Goal: Transaction & Acquisition: Purchase product/service

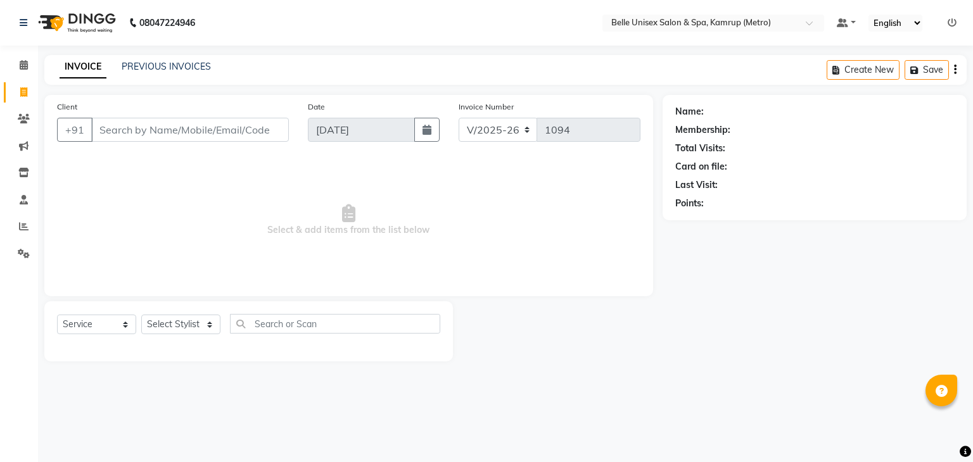
select select "7291"
select select "service"
select select "75238"
click at [141, 315] on select "Select Stylist ABBE Admin id ALEX UHD ASEM COUNTER SALE IMLE AO JIAN JUPITARA(H…" at bounding box center [180, 325] width 79 height 20
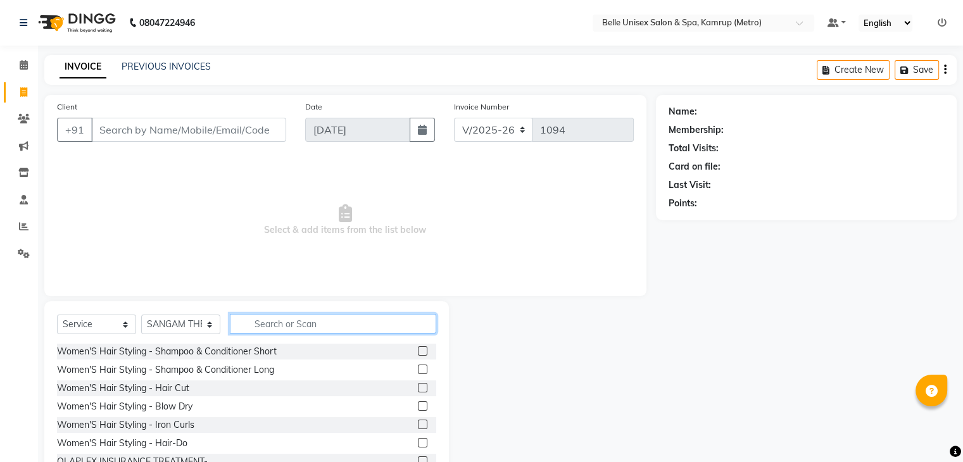
click at [294, 333] on input "text" at bounding box center [333, 324] width 206 height 20
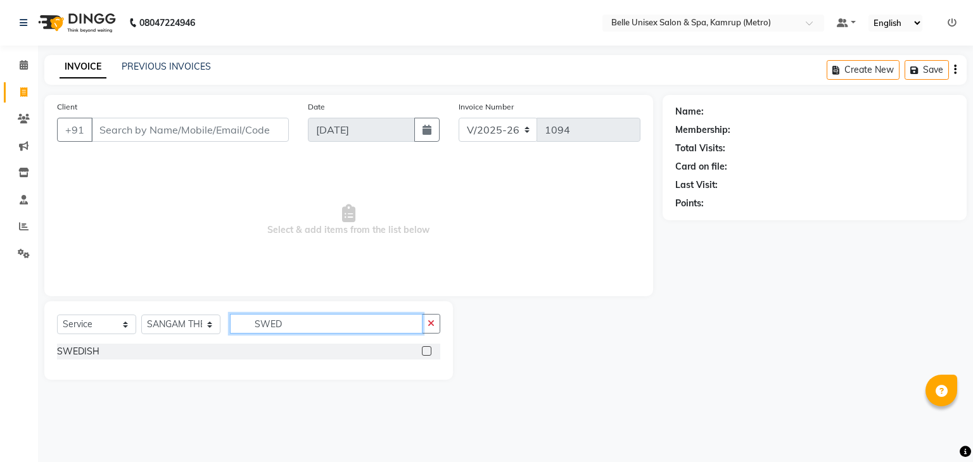
type input "SWED"
click at [426, 352] on label at bounding box center [426, 350] width 9 height 9
click at [426, 352] on input "checkbox" at bounding box center [426, 352] width 8 height 8
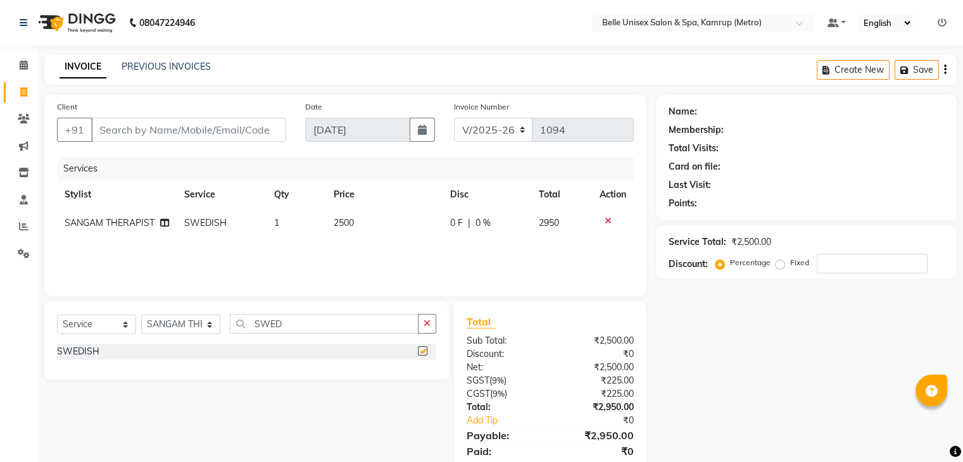
checkbox input "false"
click at [352, 231] on td "2500" at bounding box center [384, 223] width 117 height 28
select select "75238"
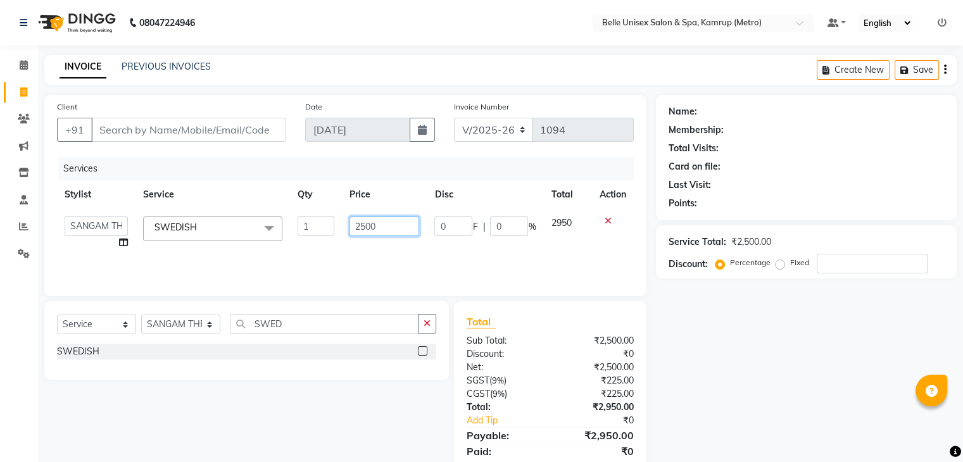
click at [383, 225] on input "2500" at bounding box center [385, 227] width 70 height 20
type input "2"
type input "3000"
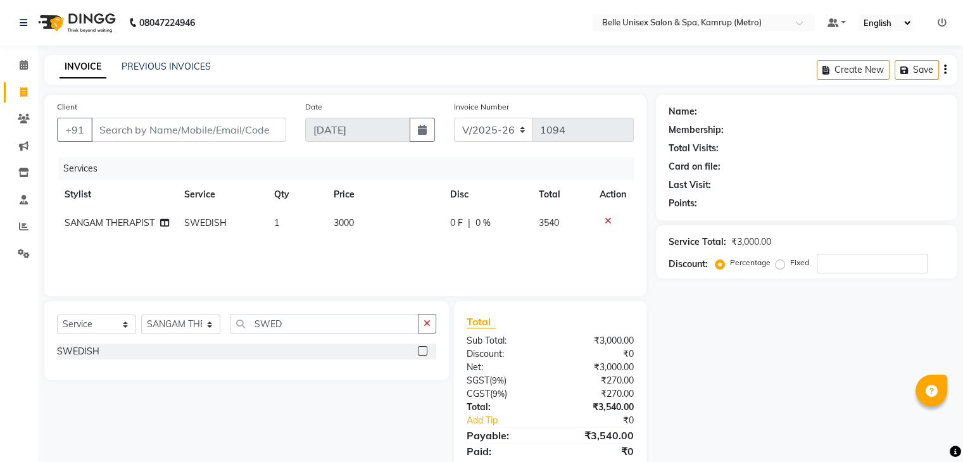
click at [419, 258] on div "Services Stylist Service Qty Price Disc Total Action SANGAM THERAPIST SWEDISH 1…" at bounding box center [345, 220] width 577 height 127
click at [207, 131] on input "Client" at bounding box center [188, 130] width 195 height 24
type input "9"
type input "0"
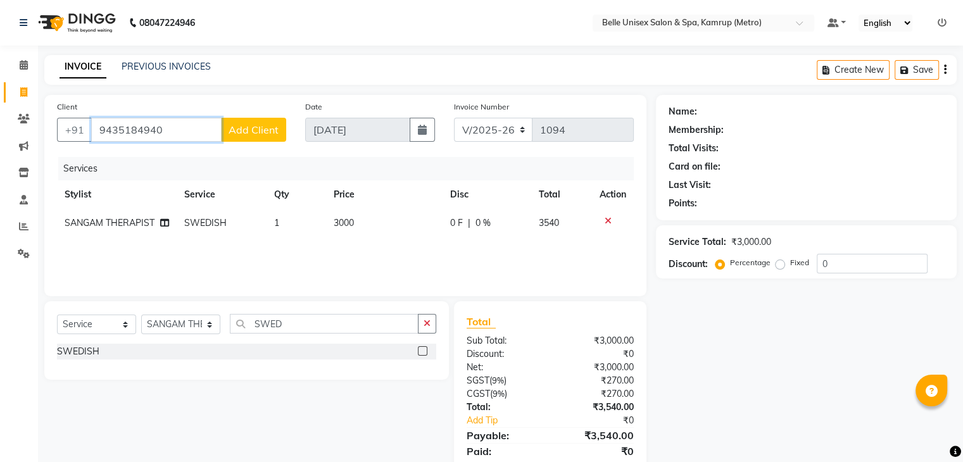
type input "9435184940"
click at [268, 134] on span "Add Client" at bounding box center [254, 129] width 50 height 13
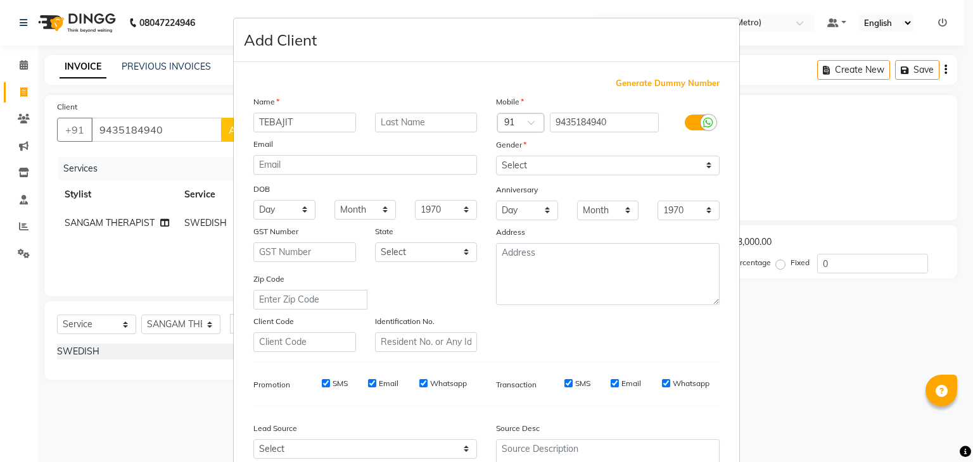
type input "TEBAJIT"
click at [437, 125] on input "text" at bounding box center [426, 123] width 103 height 20
type input "BHUYAM"
click at [695, 165] on select "Select Male Female Other Prefer Not To Say" at bounding box center [608, 166] width 224 height 20
select select "[DEMOGRAPHIC_DATA]"
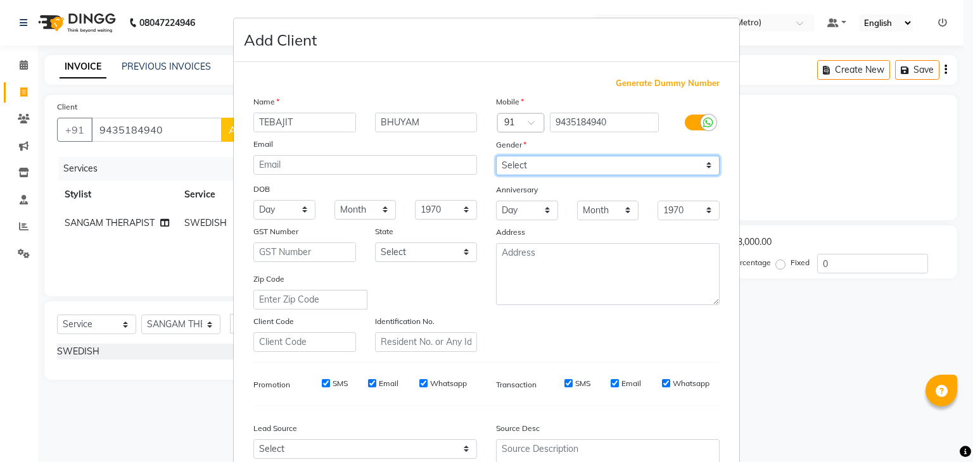
click at [496, 156] on select "Select Male Female Other Prefer Not To Say" at bounding box center [608, 166] width 224 height 20
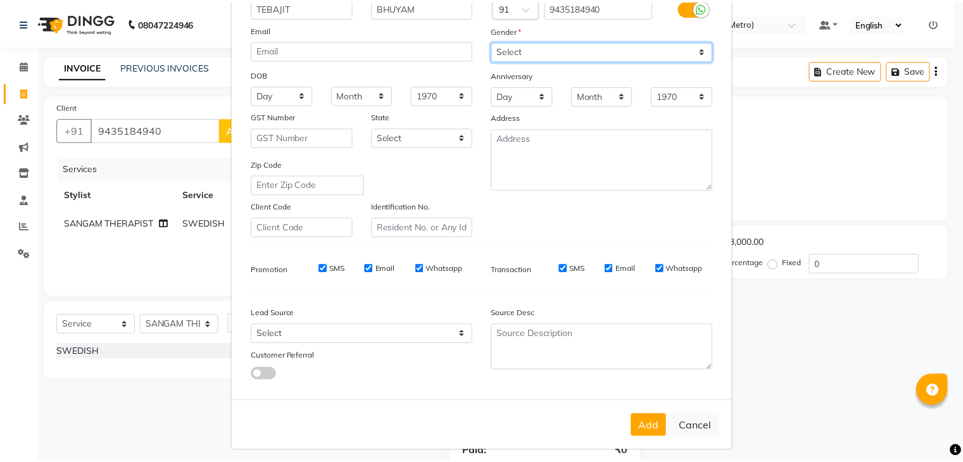
scroll to position [129, 0]
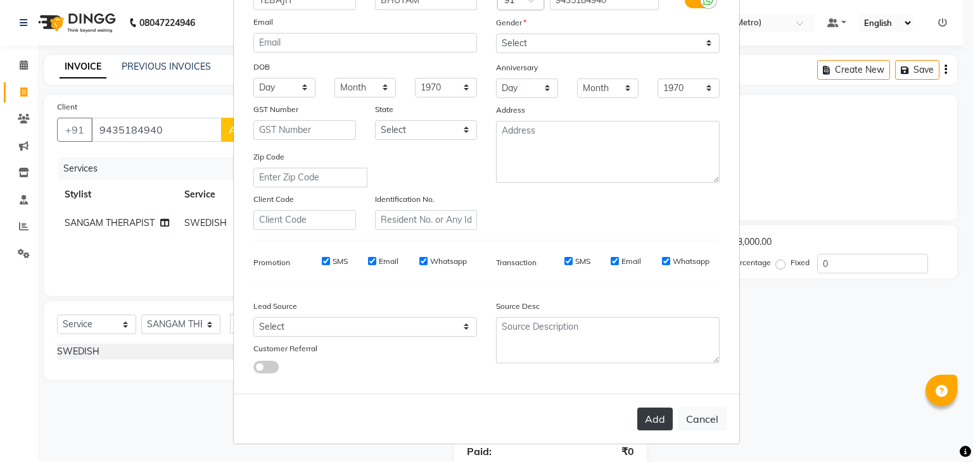
click at [639, 411] on button "Add" at bounding box center [654, 419] width 35 height 23
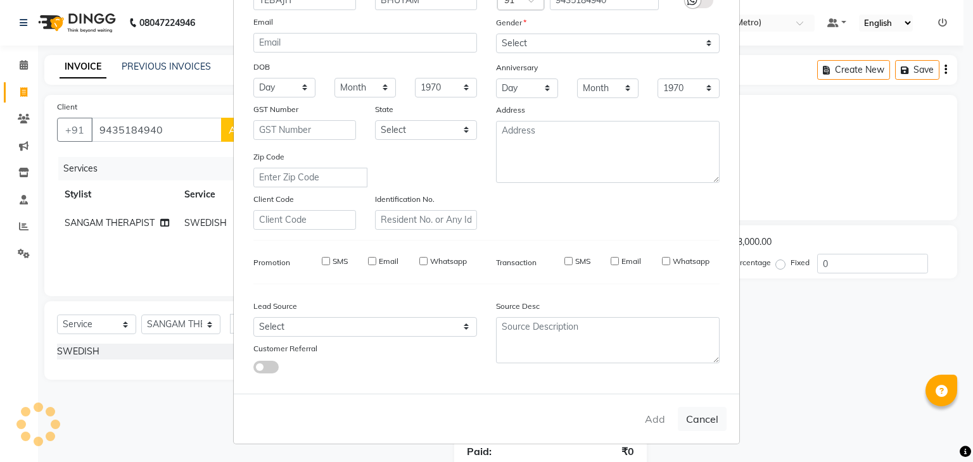
type input "94******40"
select select
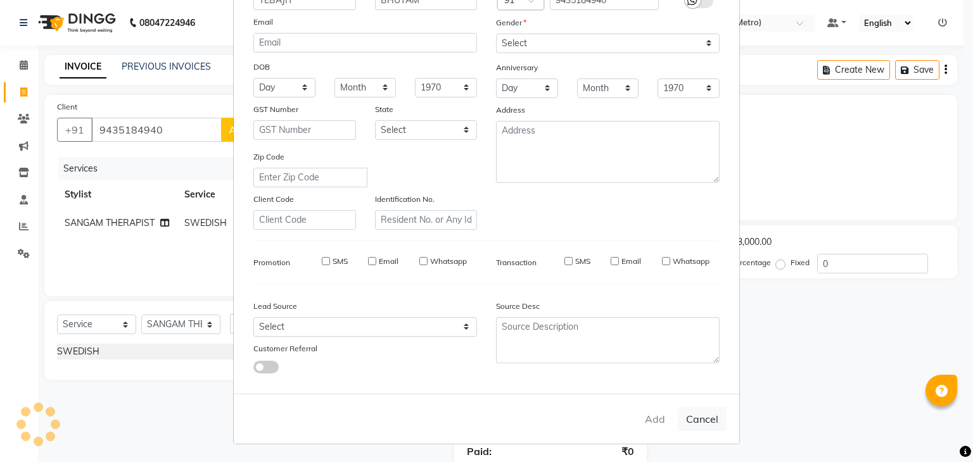
select select
checkbox input "false"
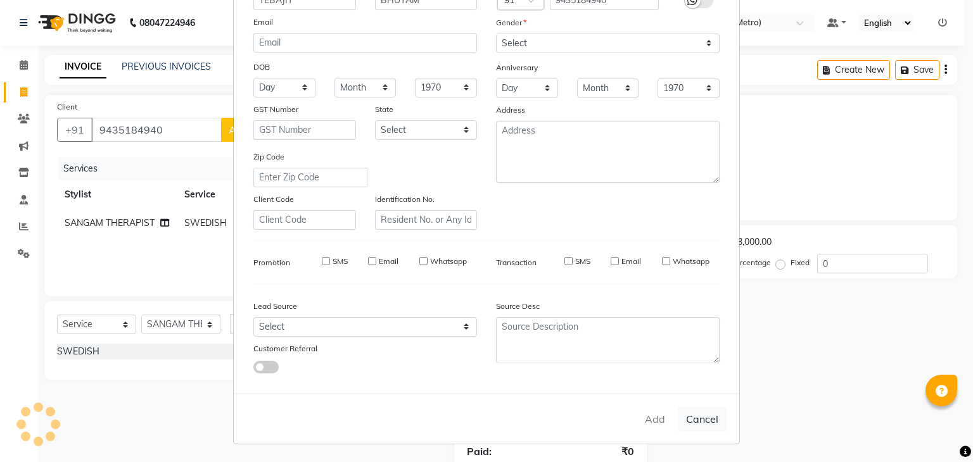
checkbox input "false"
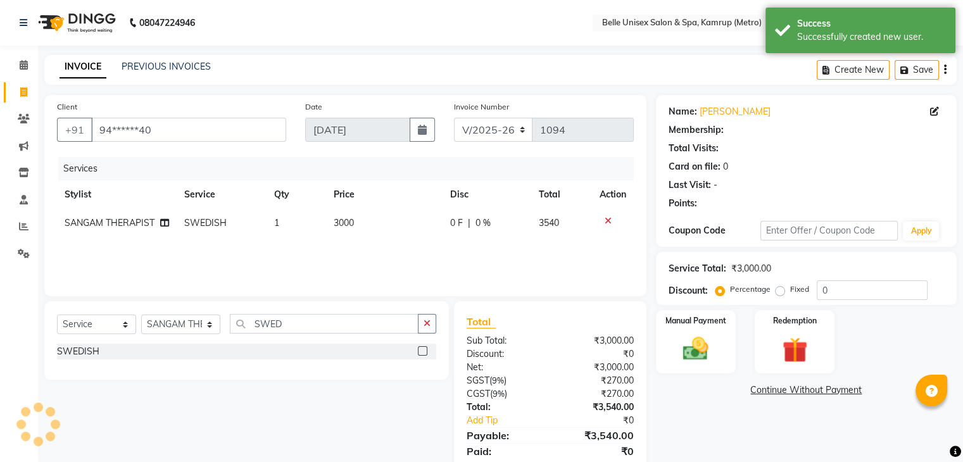
scroll to position [45, 0]
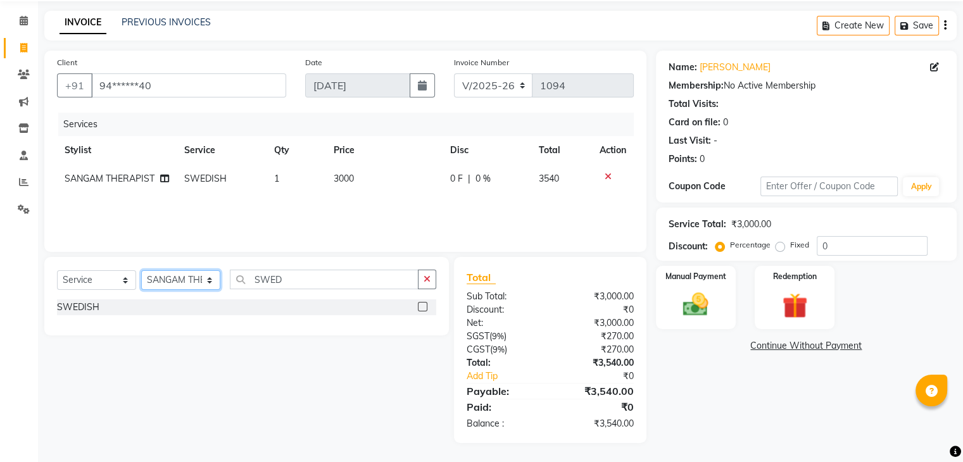
click at [213, 282] on select "Select Stylist ABBE Admin id ALEX UHD ASEM COUNTER SALE IMLE AO JIAN JUPITARA(H…" at bounding box center [180, 280] width 79 height 20
select select "82274"
click at [141, 270] on select "Select Stylist ABBE Admin id ALEX UHD ASEM COUNTER SALE IMLE AO JIAN JUPITARA(H…" at bounding box center [180, 280] width 79 height 20
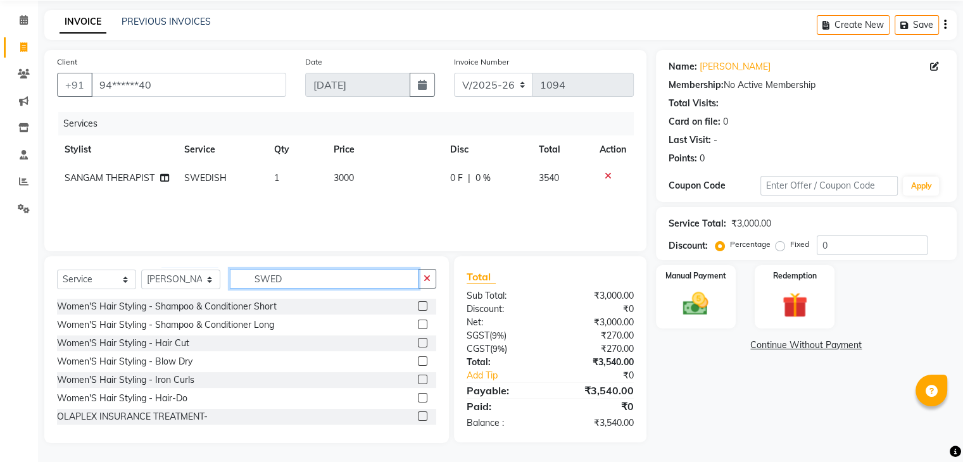
click at [291, 287] on input "SWED" at bounding box center [324, 279] width 189 height 20
type input "S"
click at [125, 281] on select "Select Service Product Membership Package Voucher Prepaid Gift Card" at bounding box center [96, 280] width 79 height 20
click at [122, 275] on select "Select Service Product Membership Package Voucher Prepaid Gift Card" at bounding box center [96, 280] width 79 height 20
click at [313, 285] on input "text" at bounding box center [333, 279] width 206 height 20
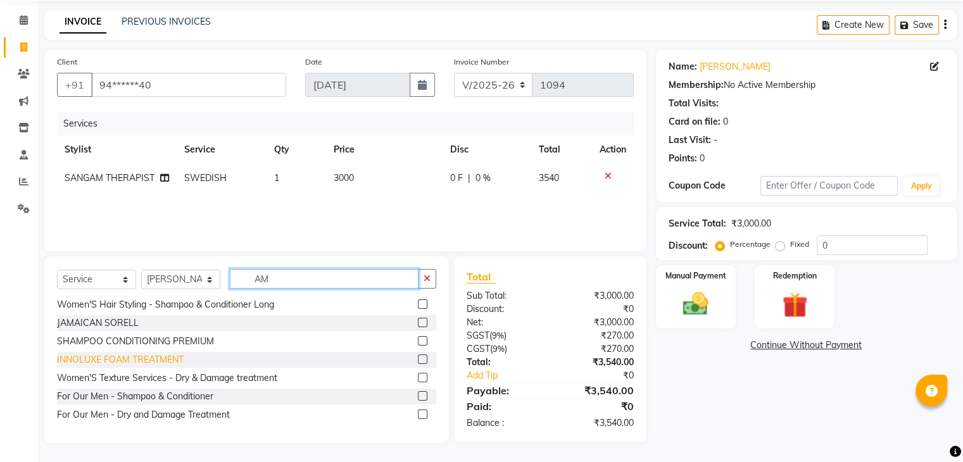
scroll to position [46, 0]
click at [323, 284] on input "AM" at bounding box center [324, 279] width 189 height 20
type input "A"
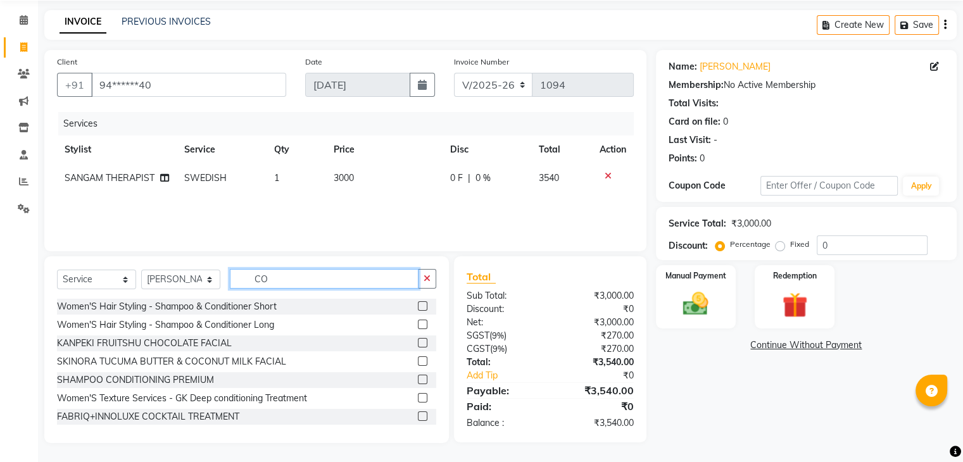
type input "C"
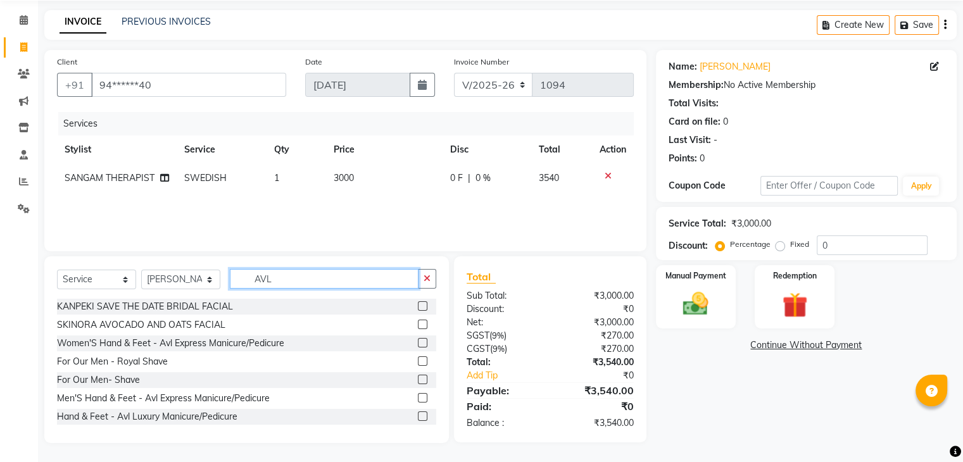
scroll to position [45, 0]
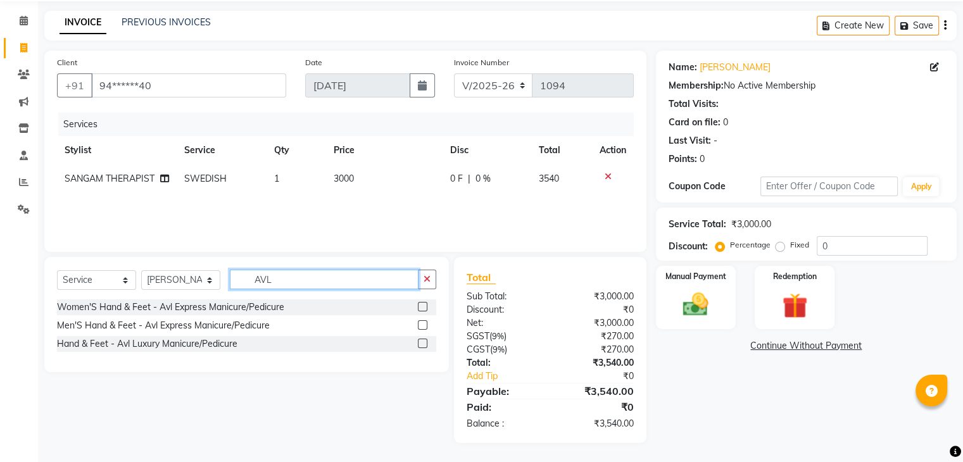
type input "AVL"
click at [425, 327] on label at bounding box center [422, 324] width 9 height 9
click at [425, 327] on input "checkbox" at bounding box center [422, 326] width 8 height 8
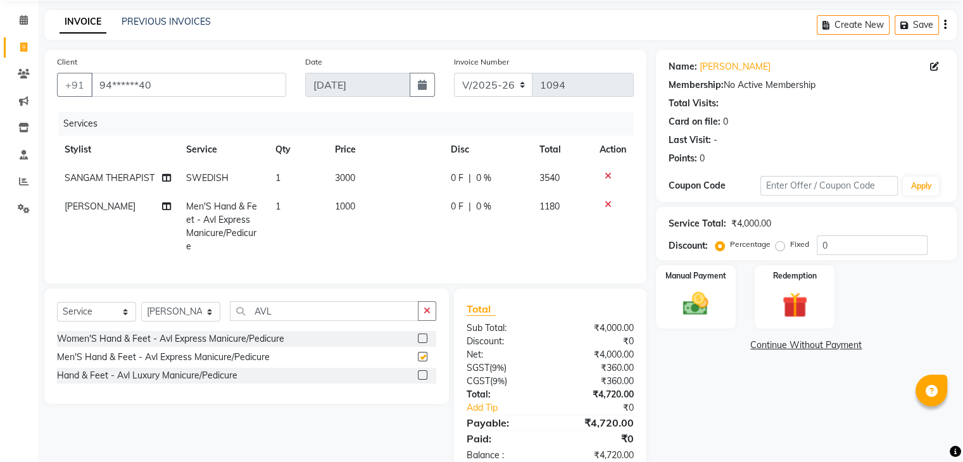
checkbox input "false"
click at [614, 203] on div at bounding box center [613, 204] width 27 height 9
click at [612, 203] on div at bounding box center [613, 204] width 27 height 9
click at [608, 205] on icon at bounding box center [608, 204] width 7 height 9
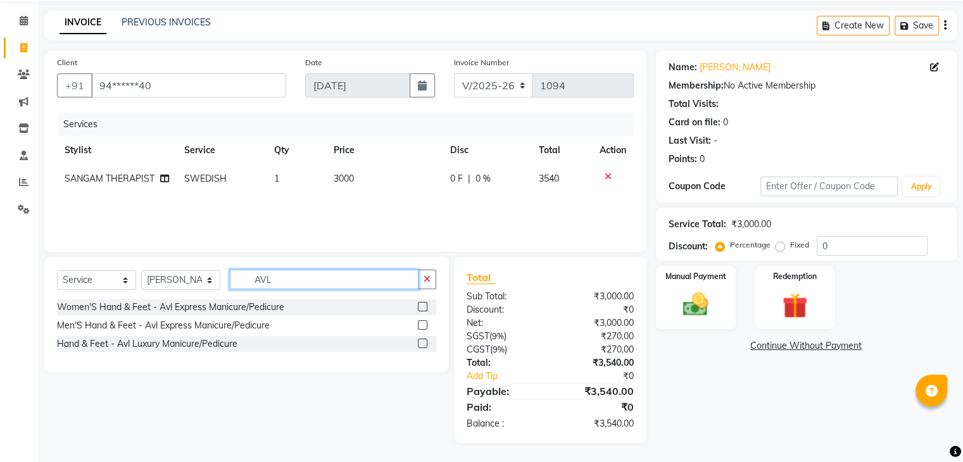
click at [341, 286] on input "AVL" at bounding box center [324, 280] width 189 height 20
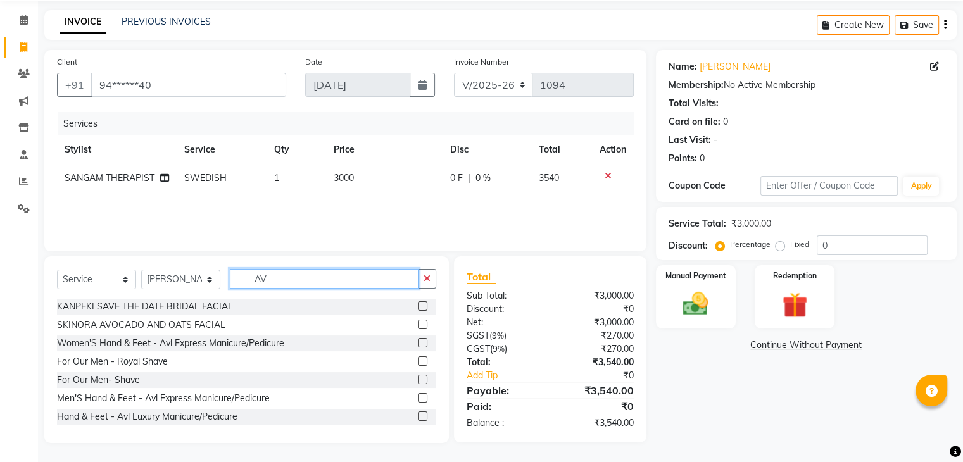
type input "A"
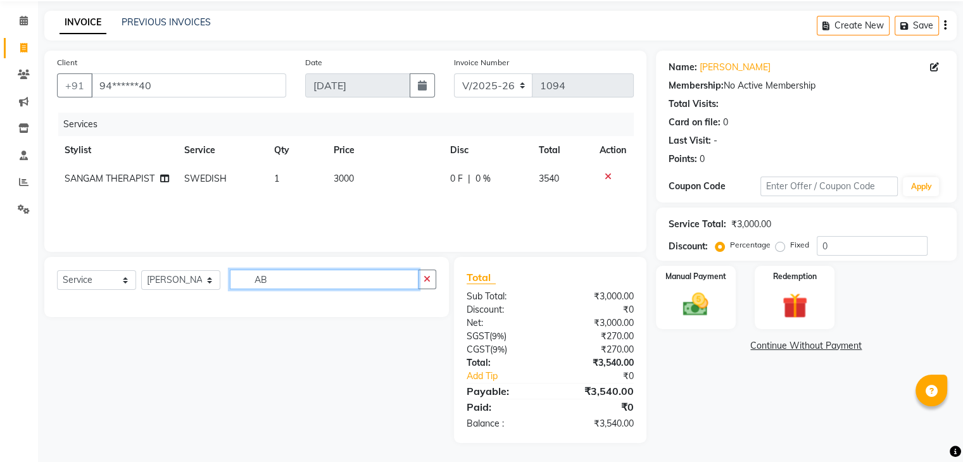
type input "A"
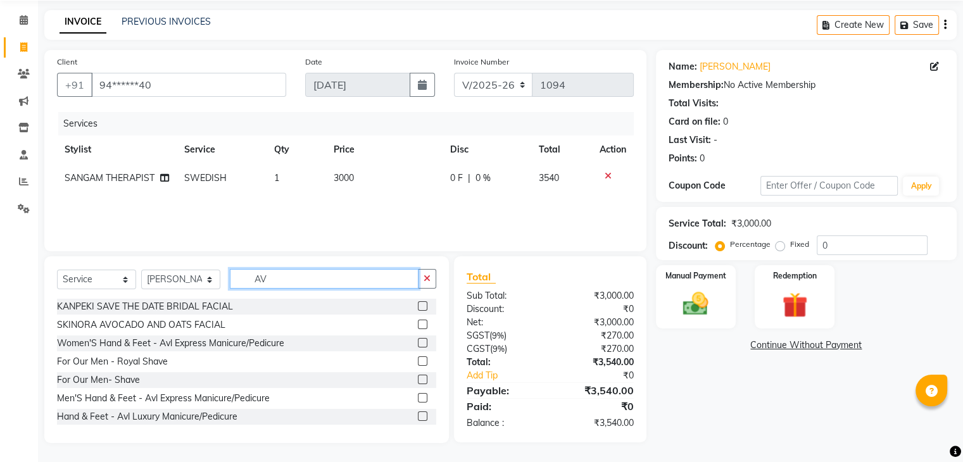
type input "AVL"
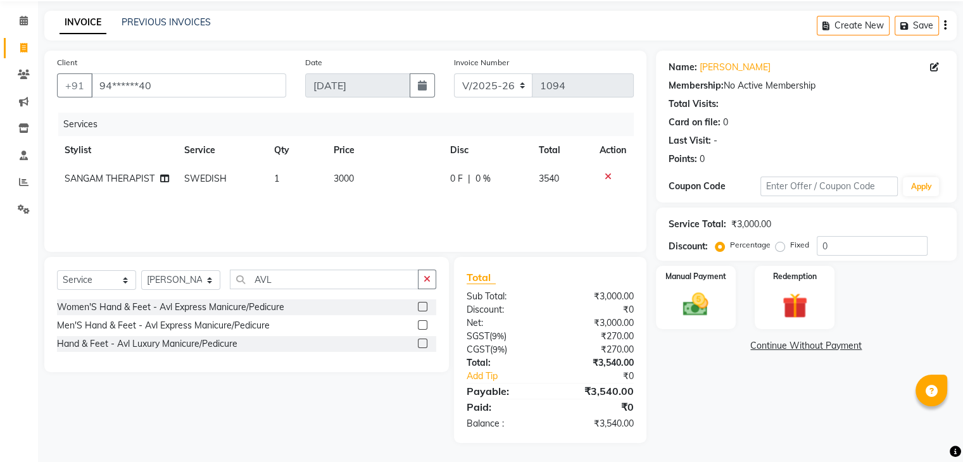
click at [423, 305] on label at bounding box center [422, 306] width 9 height 9
click at [423, 305] on input "checkbox" at bounding box center [422, 307] width 8 height 8
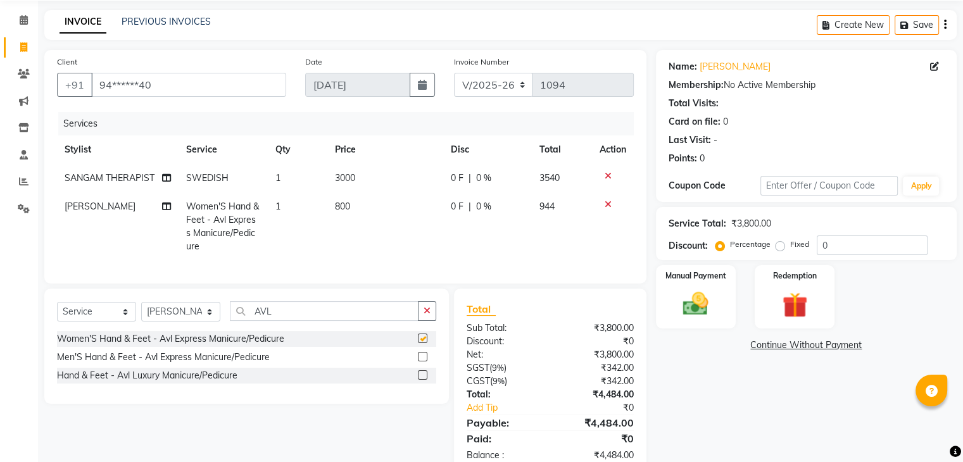
checkbox input "false"
click at [361, 264] on div "Services Stylist Service Qty Price Disc Total Action SANGAM THERAPIST SWEDISH 1…" at bounding box center [345, 191] width 577 height 159
click at [709, 312] on img at bounding box center [695, 304] width 42 height 30
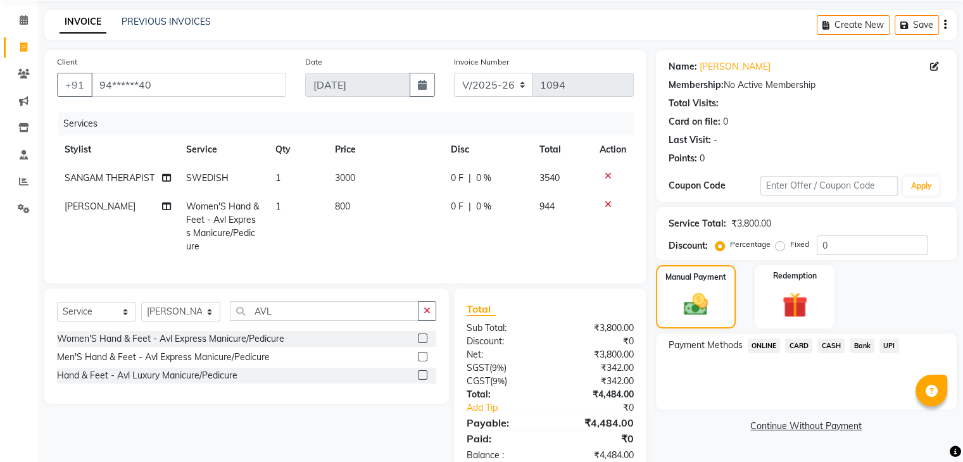
click at [835, 343] on span "CASH" at bounding box center [831, 346] width 27 height 15
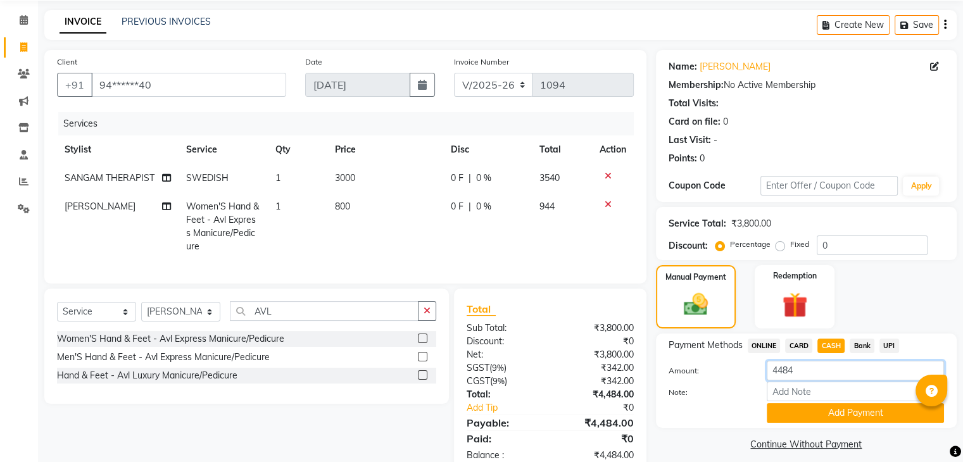
click at [818, 374] on input "4484" at bounding box center [855, 371] width 177 height 20
type input "4"
type input "800"
click at [831, 410] on button "Add Payment" at bounding box center [855, 413] width 177 height 20
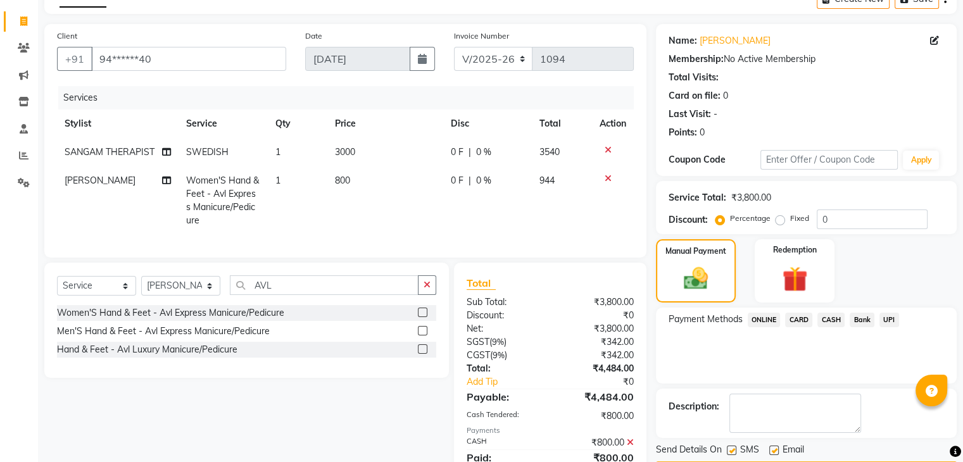
scroll to position [132, 0]
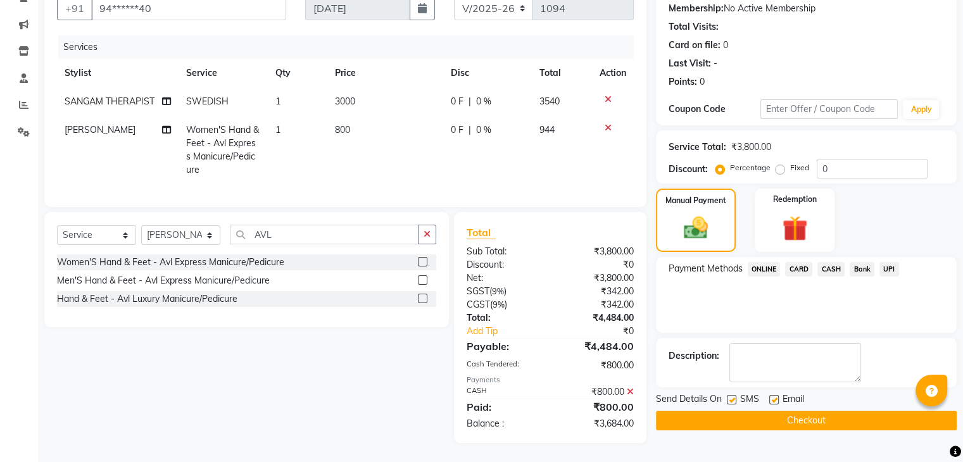
click at [804, 264] on span "CARD" at bounding box center [798, 269] width 27 height 15
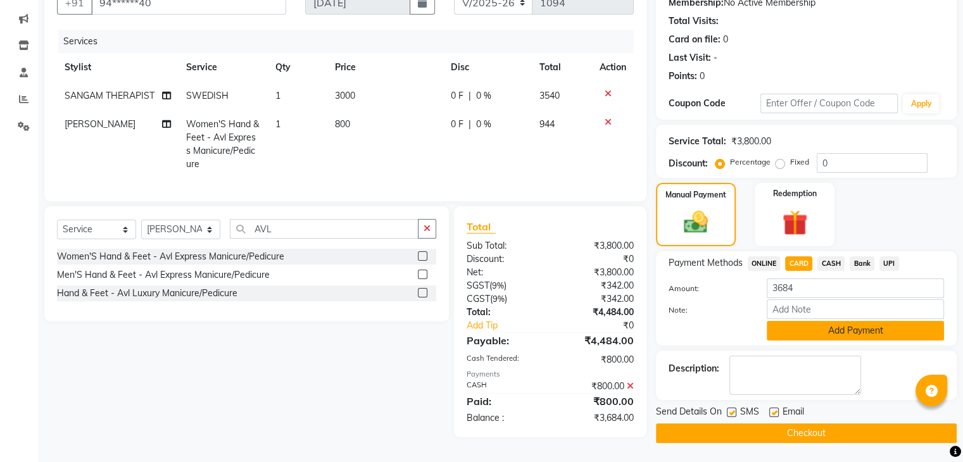
click at [849, 335] on button "Add Payment" at bounding box center [855, 331] width 177 height 20
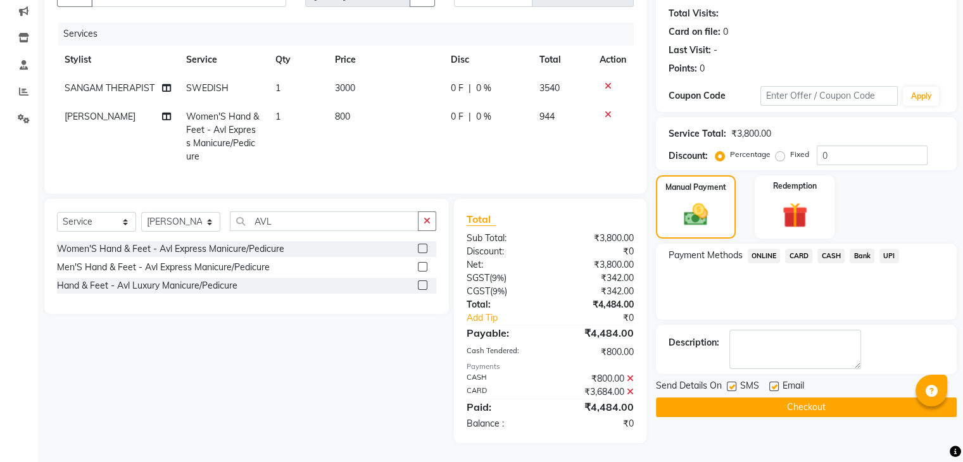
scroll to position [144, 0]
click at [774, 401] on button "Checkout" at bounding box center [806, 408] width 301 height 20
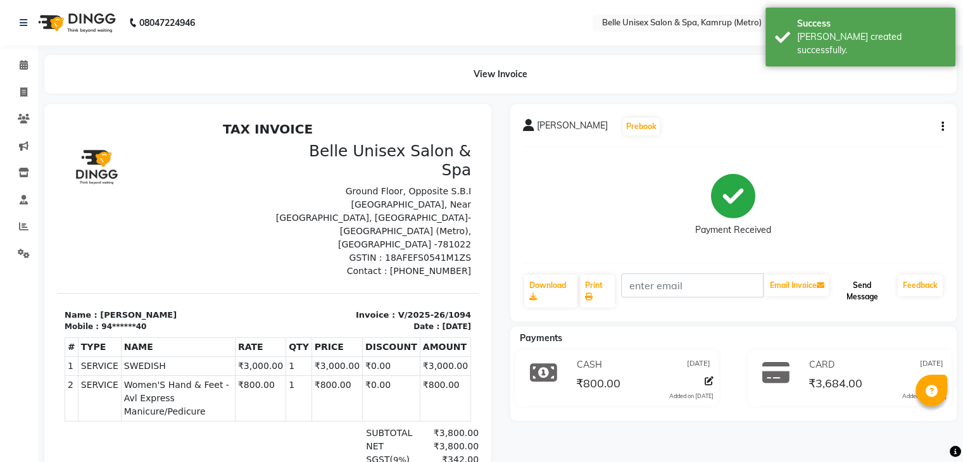
click at [857, 294] on button "Send Message" at bounding box center [862, 291] width 61 height 33
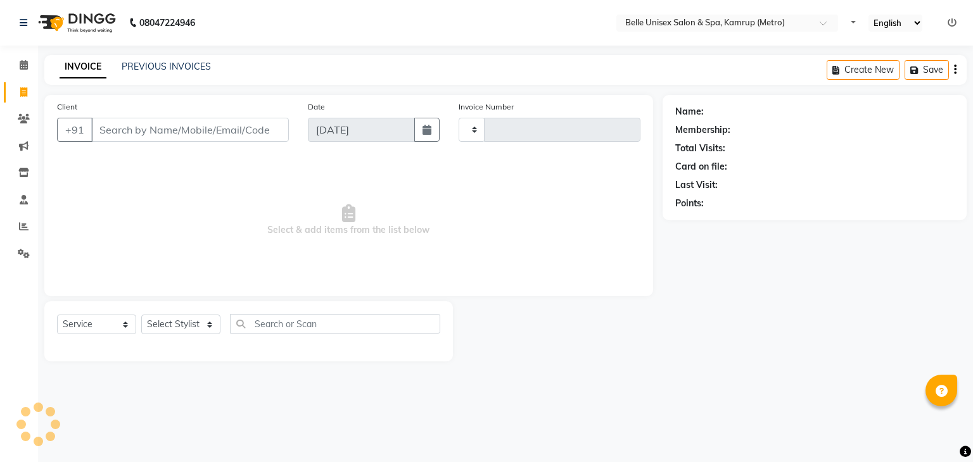
select select "service"
type input "1094"
select select "7291"
click at [15, 69] on span at bounding box center [24, 65] width 22 height 15
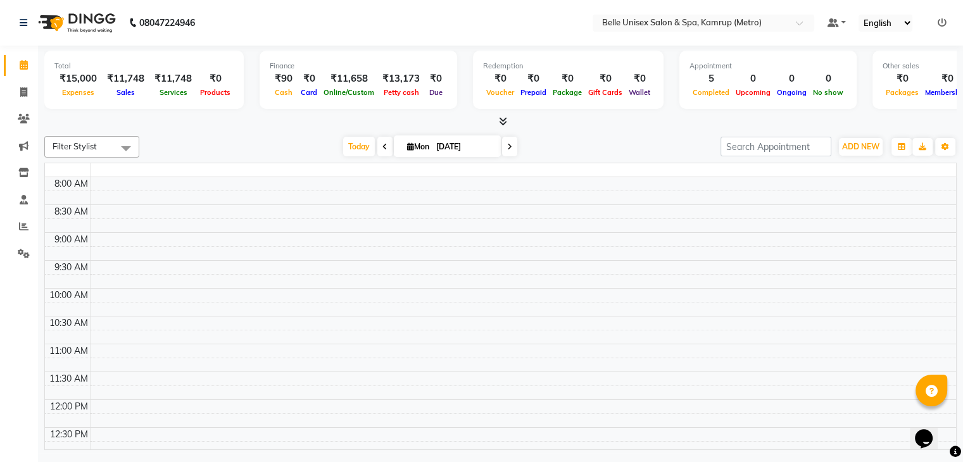
click at [26, 66] on icon at bounding box center [24, 64] width 8 height 9
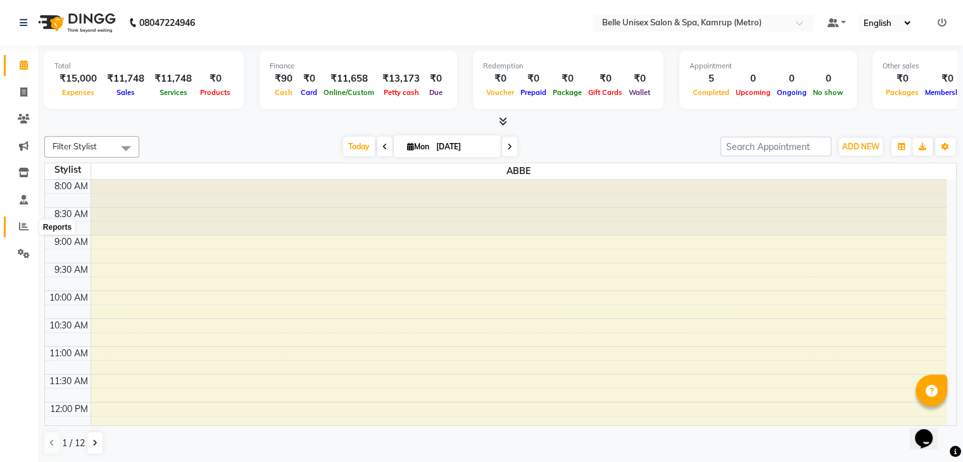
click at [23, 224] on icon at bounding box center [23, 226] width 9 height 9
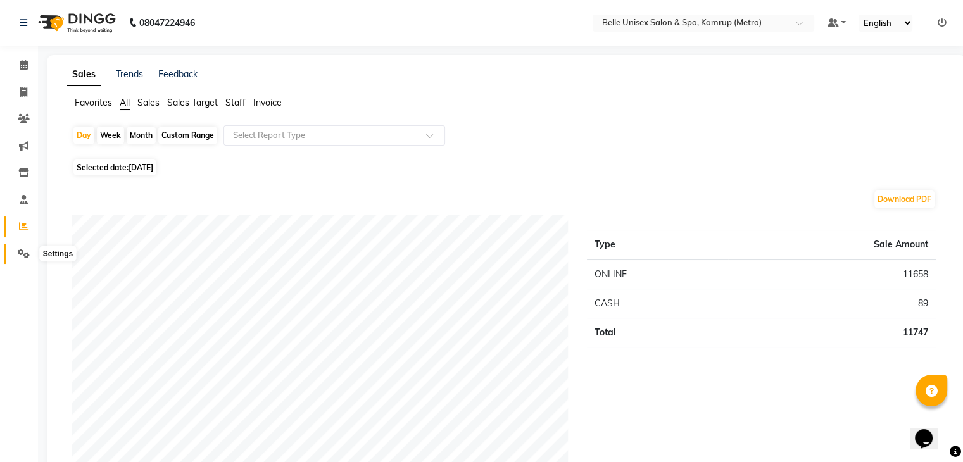
click at [31, 254] on span at bounding box center [24, 254] width 22 height 15
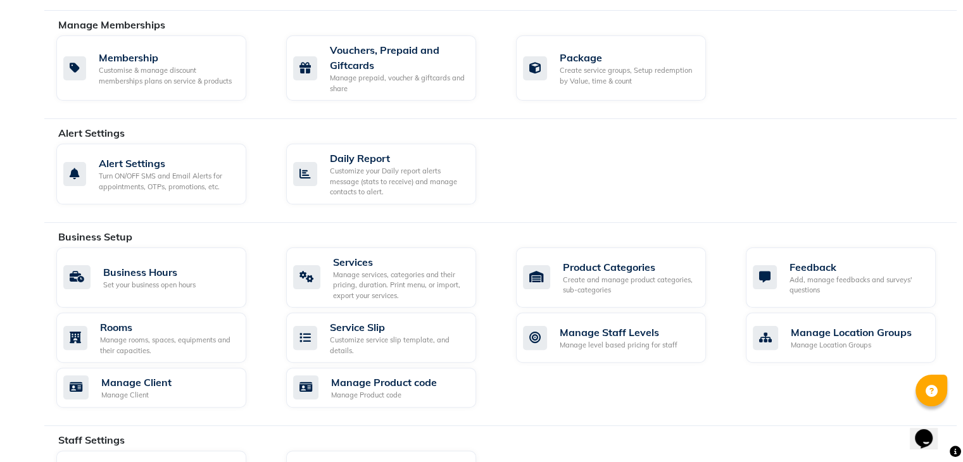
scroll to position [317, 0]
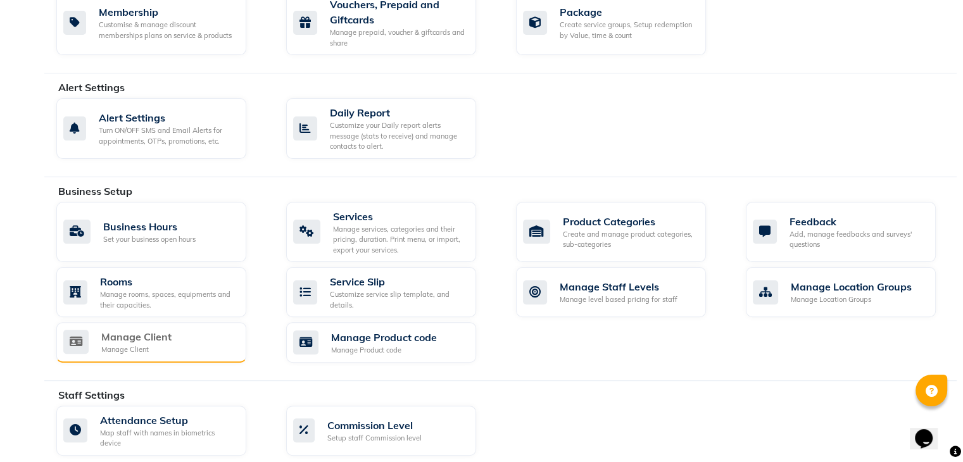
click at [170, 338] on div "Manage Client" at bounding box center [136, 336] width 70 height 15
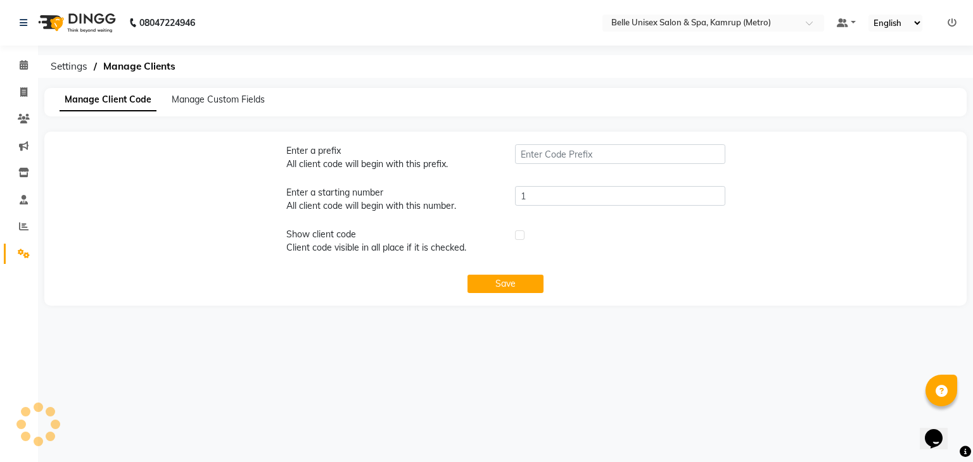
type input "BKA"
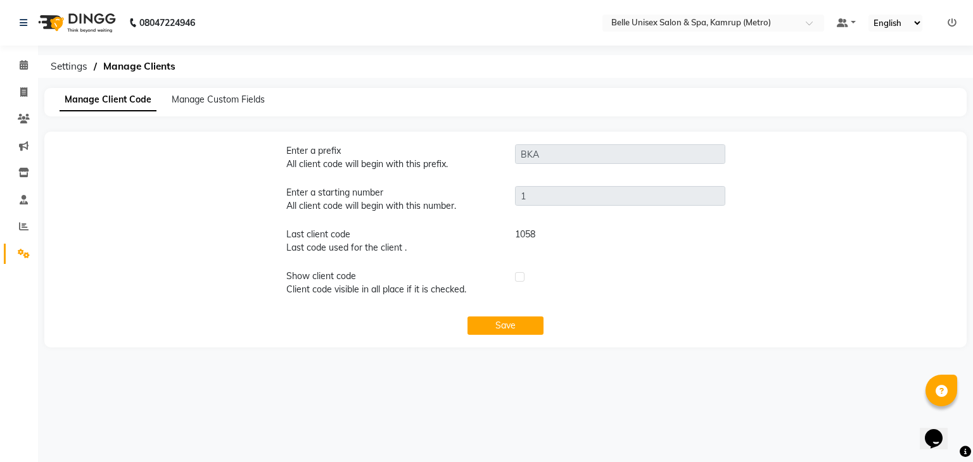
click at [530, 426] on div "08047224946 Select Location × Belle Unisex Salon & Spa, Kamrup (Metro) Default …" at bounding box center [486, 231] width 973 height 462
click at [68, 66] on span "Settings" at bounding box center [68, 66] width 49 height 23
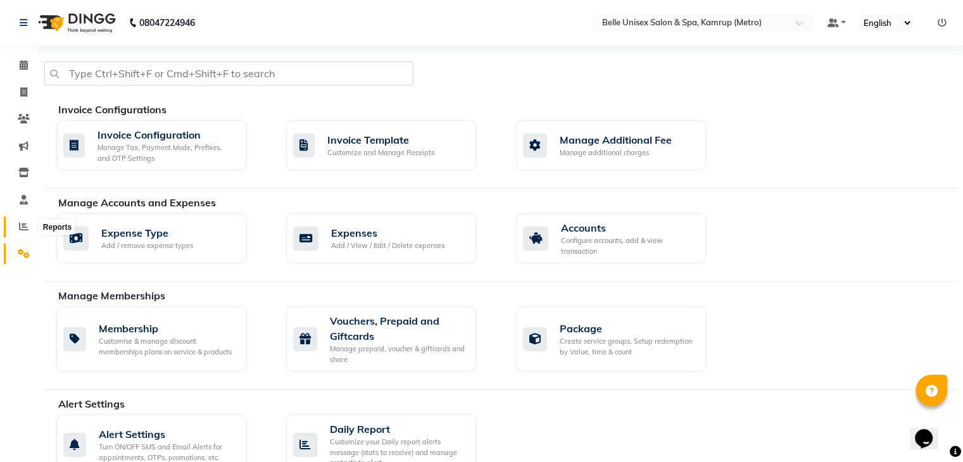
click at [22, 233] on span at bounding box center [24, 227] width 22 height 15
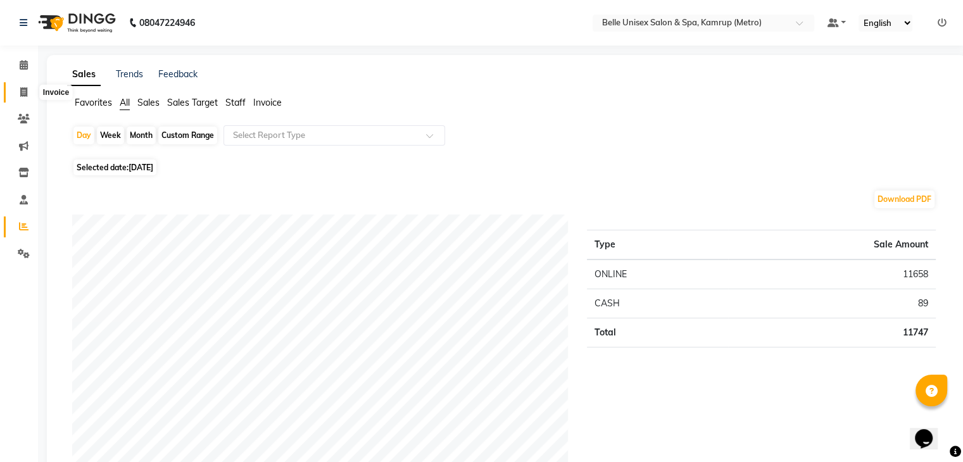
click at [21, 94] on icon at bounding box center [23, 91] width 7 height 9
select select "service"
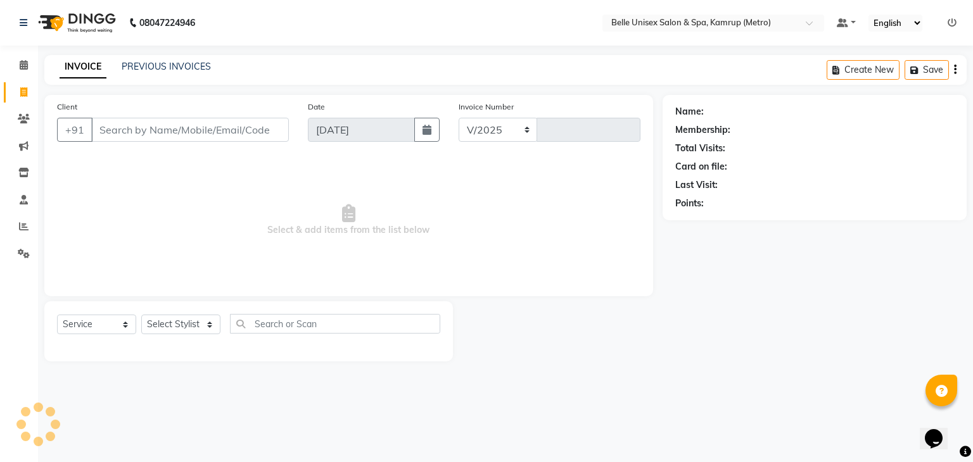
select select "7291"
type input "1094"
click at [25, 194] on span at bounding box center [24, 200] width 22 height 15
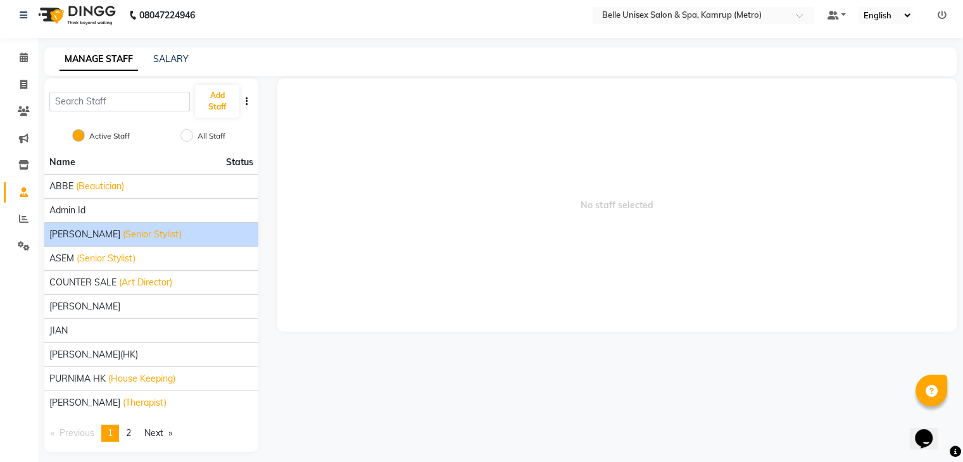
scroll to position [15, 0]
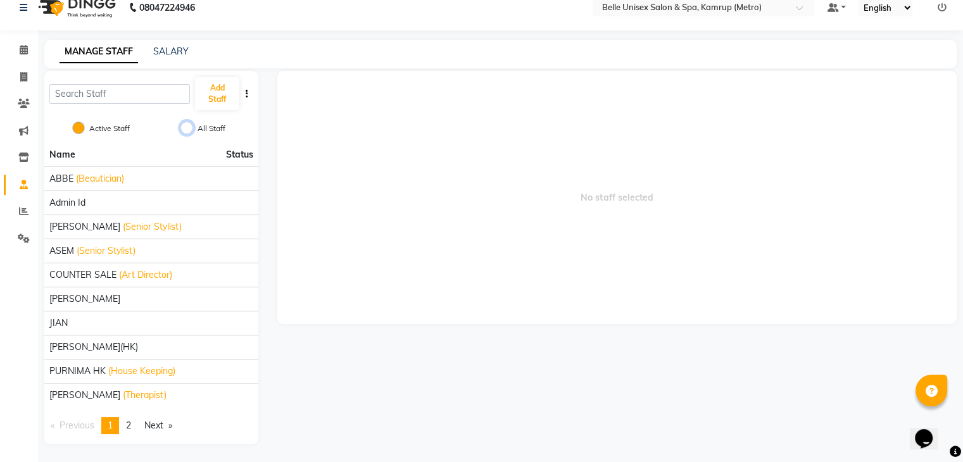
click at [191, 128] on input "All Staff" at bounding box center [186, 128] width 13 height 13
radio input "true"
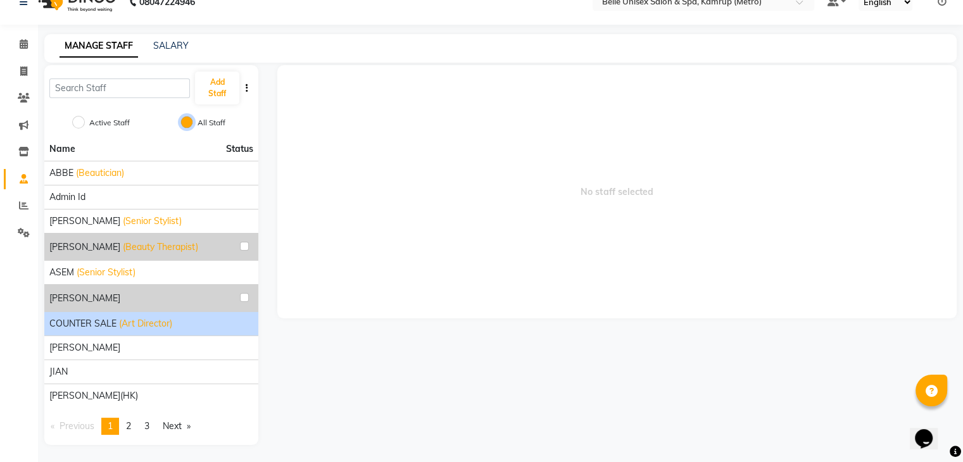
scroll to position [22, 0]
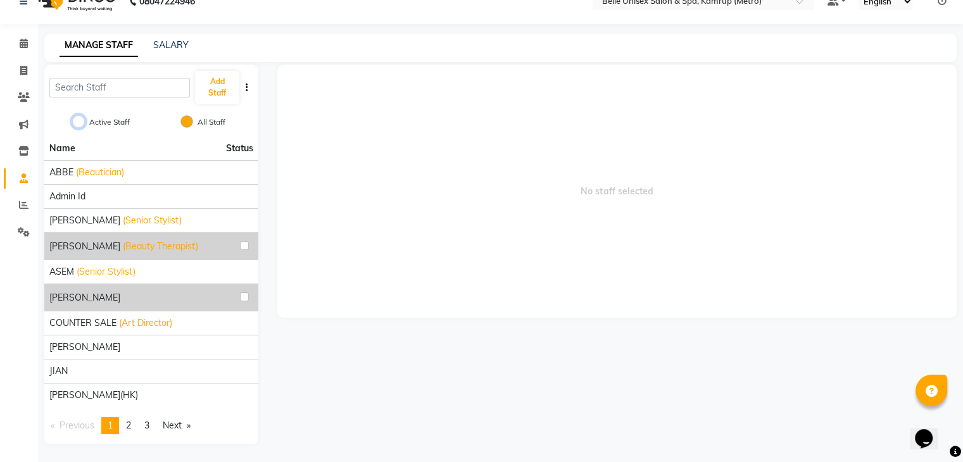
click at [75, 124] on input "Active Staff" at bounding box center [78, 121] width 13 height 13
radio input "true"
radio input "false"
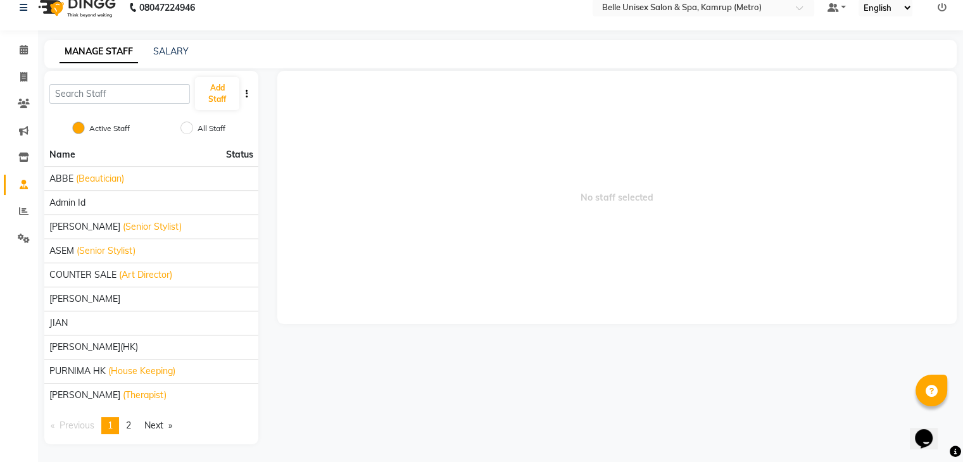
click at [165, 425] on link "Next page" at bounding box center [158, 425] width 41 height 17
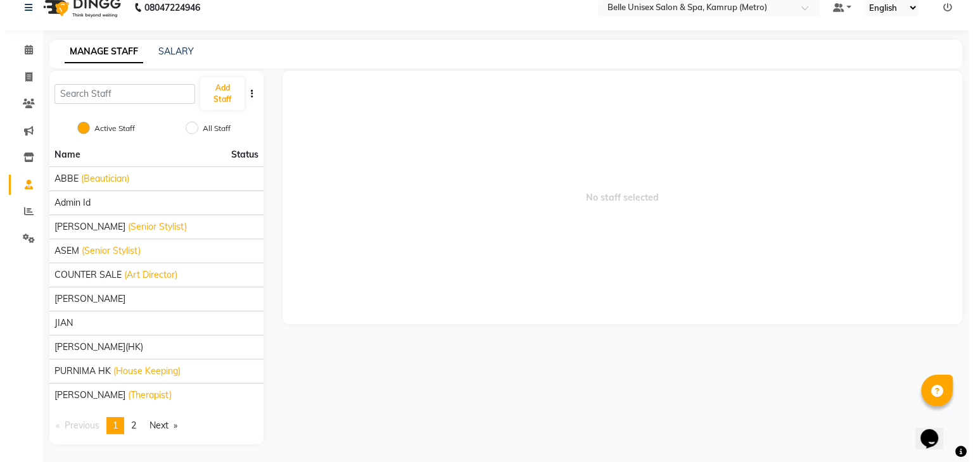
scroll to position [0, 0]
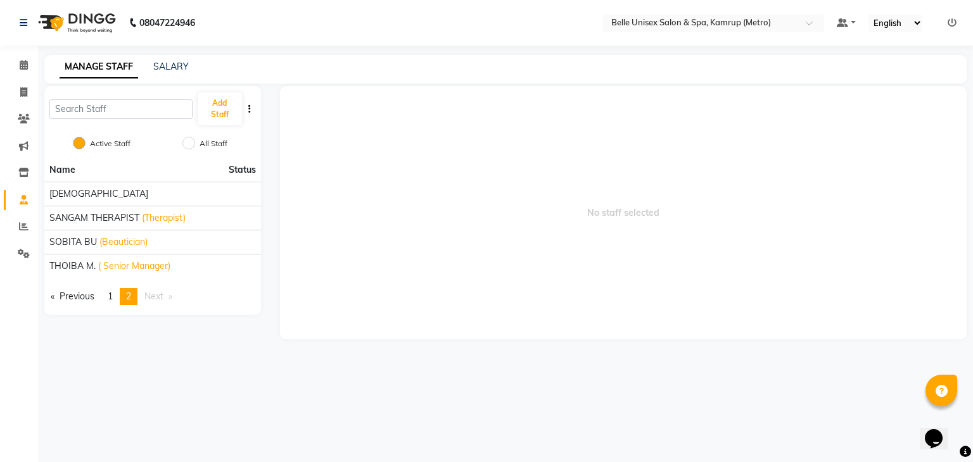
drag, startPoint x: 130, startPoint y: 262, endPoint x: 179, endPoint y: 348, distance: 99.3
click at [179, 348] on main "MANAGE STAFF SALARY Add Staff Active Staff All Staff Name Status [PERSON_NAME] …" at bounding box center [505, 206] width 935 height 303
click at [247, 115] on button "button" at bounding box center [249, 109] width 13 height 13
click at [250, 113] on icon "button" at bounding box center [249, 108] width 3 height 9
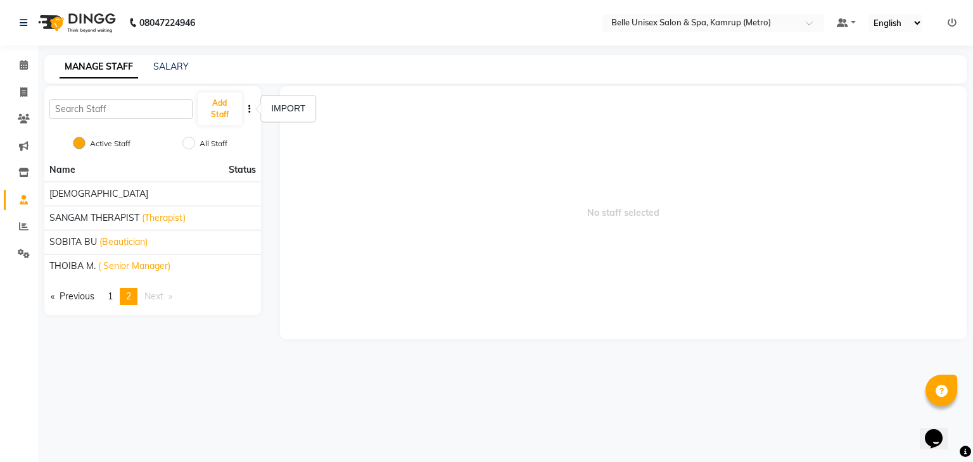
click at [250, 113] on icon "button" at bounding box center [249, 108] width 3 height 9
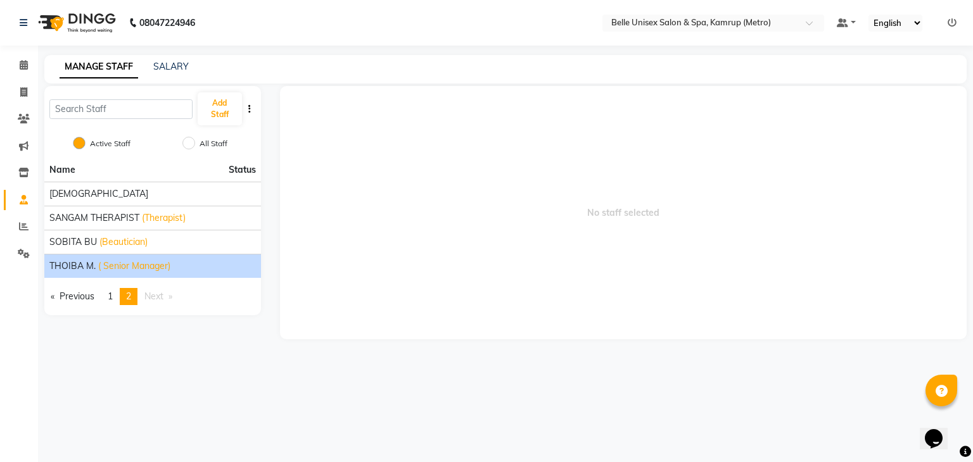
click at [88, 263] on span "THOIBA M." at bounding box center [72, 266] width 46 height 13
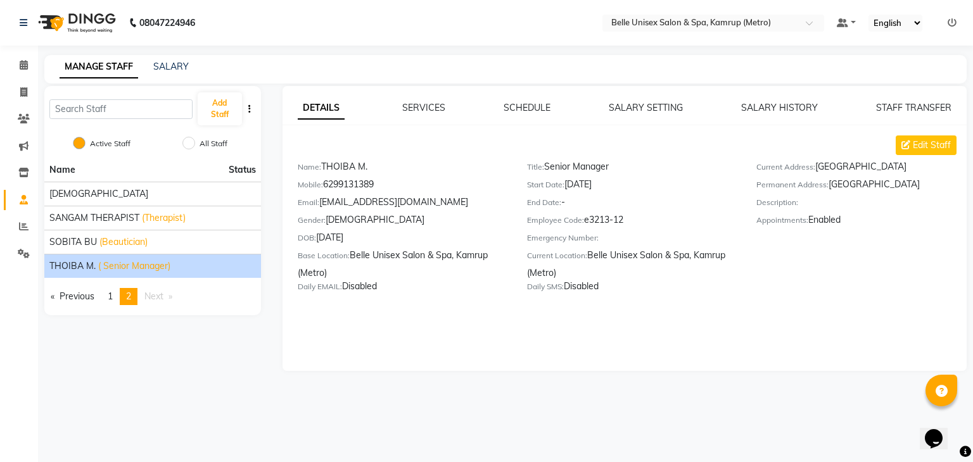
click at [925, 135] on div "DETAILS SERVICES SCHEDULE SALARY SETTING SALARY HISTORY STAFF TRANSFER Edit Sta…" at bounding box center [624, 201] width 685 height 201
click at [922, 148] on span "Edit Staff" at bounding box center [932, 145] width 38 height 13
select select "[DEMOGRAPHIC_DATA]"
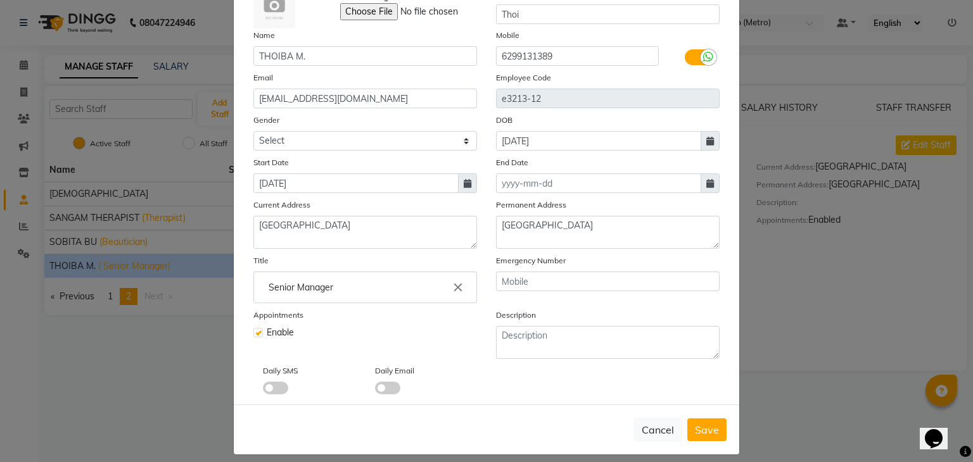
scroll to position [101, 0]
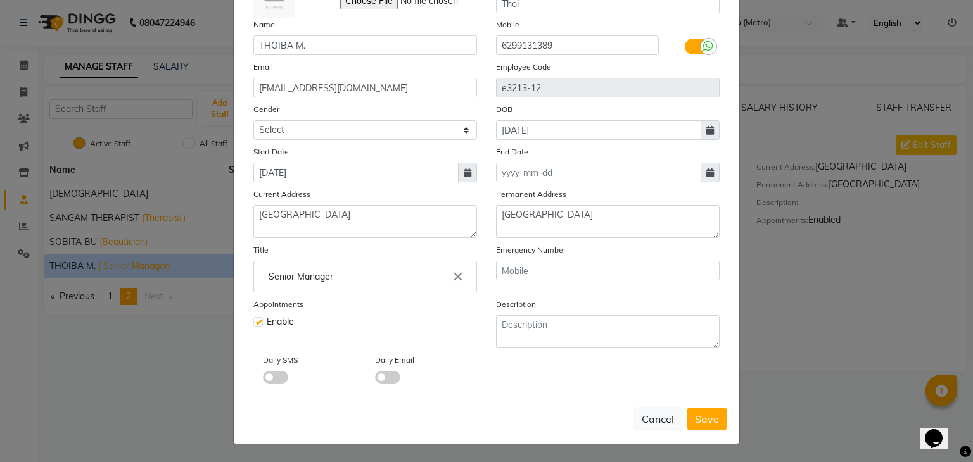
click at [864, 334] on ngb-modal-window "Edit Staff × Select Image Display Name Thoi Name [PERSON_NAME] Mobile [PHONE_NU…" at bounding box center [486, 231] width 973 height 462
click at [656, 404] on div "Cancel Save" at bounding box center [486, 419] width 505 height 50
click at [645, 422] on button "Cancel" at bounding box center [657, 419] width 49 height 24
select select
checkbox input "false"
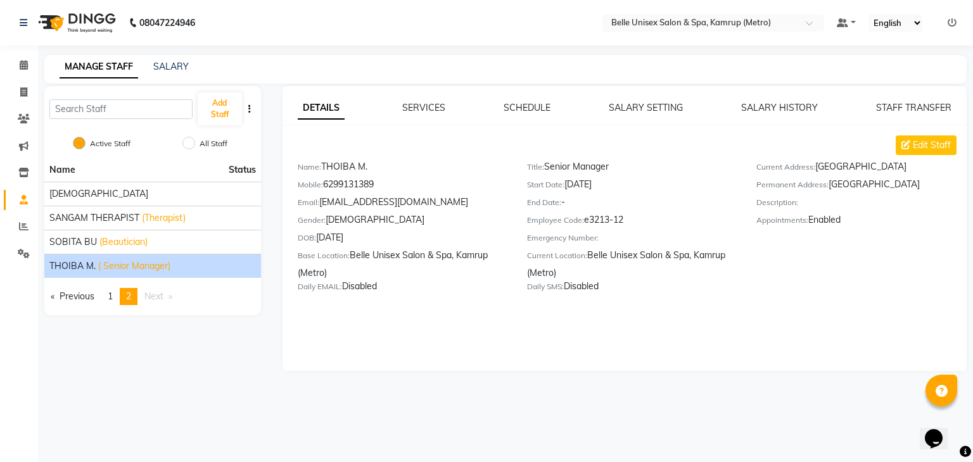
click at [106, 306] on div "Name Status [PERSON_NAME] THERAPIST (Therapist) SOBITA BU (Beautician) THOIBA M…" at bounding box center [152, 236] width 217 height 157
click at [106, 302] on link "page 1" at bounding box center [110, 296] width 18 height 17
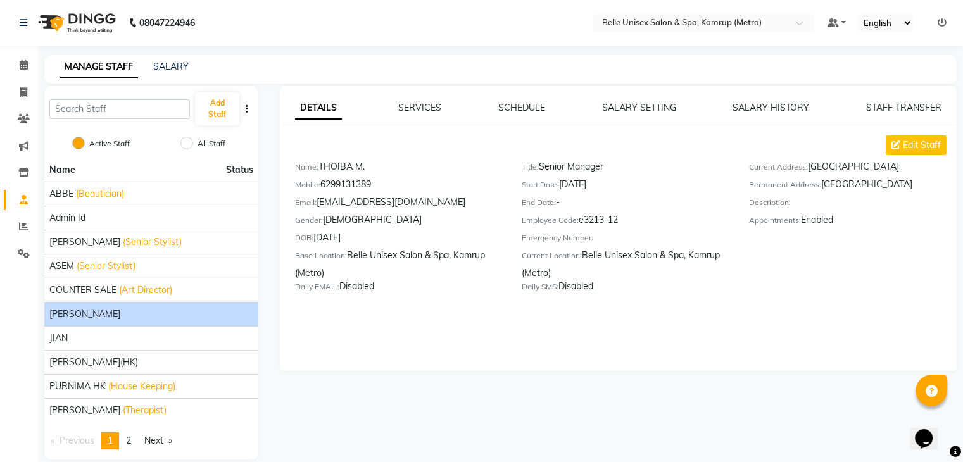
click at [101, 313] on div "[PERSON_NAME]" at bounding box center [151, 314] width 204 height 13
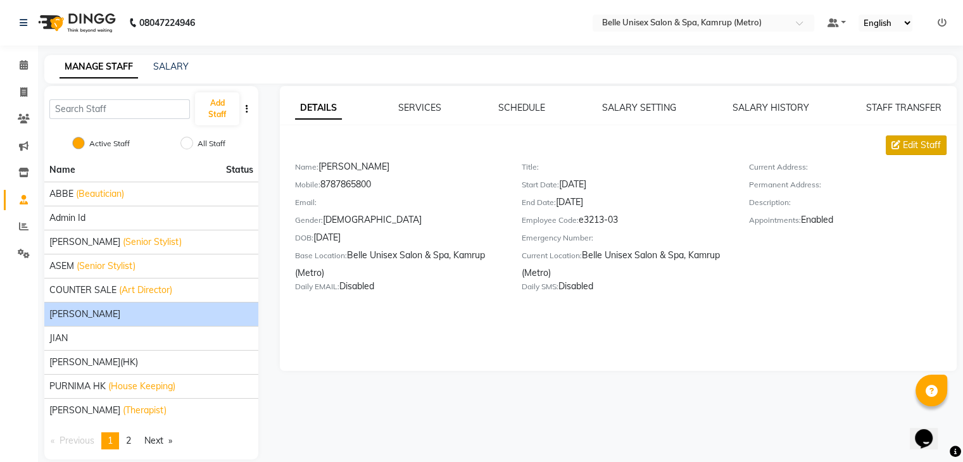
click at [904, 148] on span "Edit Staff" at bounding box center [922, 145] width 38 height 13
select select "[DEMOGRAPHIC_DATA]"
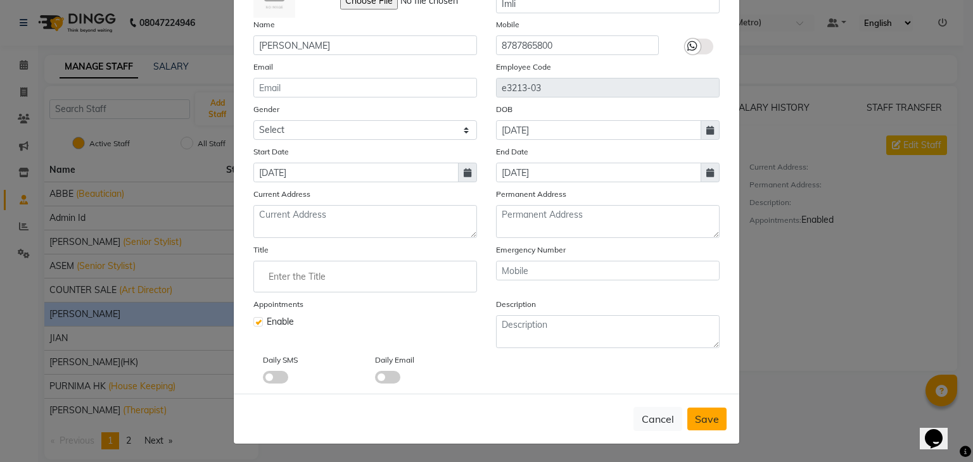
click at [694, 426] on button "Save" at bounding box center [706, 419] width 39 height 23
select select
checkbox input "false"
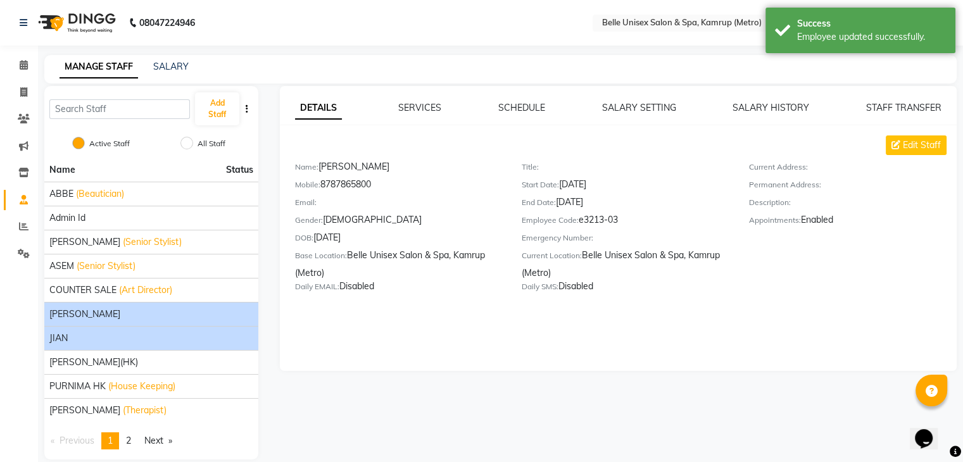
click at [138, 338] on div "JIAN" at bounding box center [151, 338] width 204 height 13
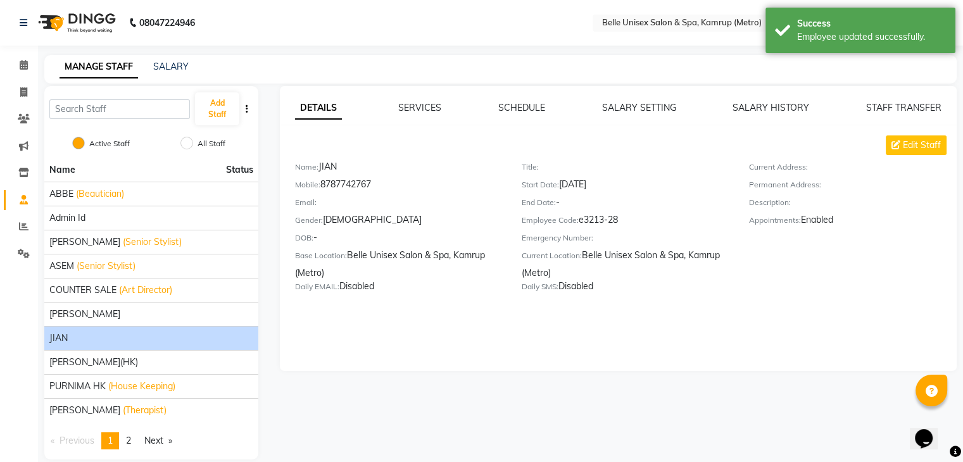
click at [407, 406] on div "DETAILS SERVICES SCHEDULE SALARY SETTING SALARY HISTORY STAFF TRANSFER Edit Sta…" at bounding box center [617, 273] width 699 height 374
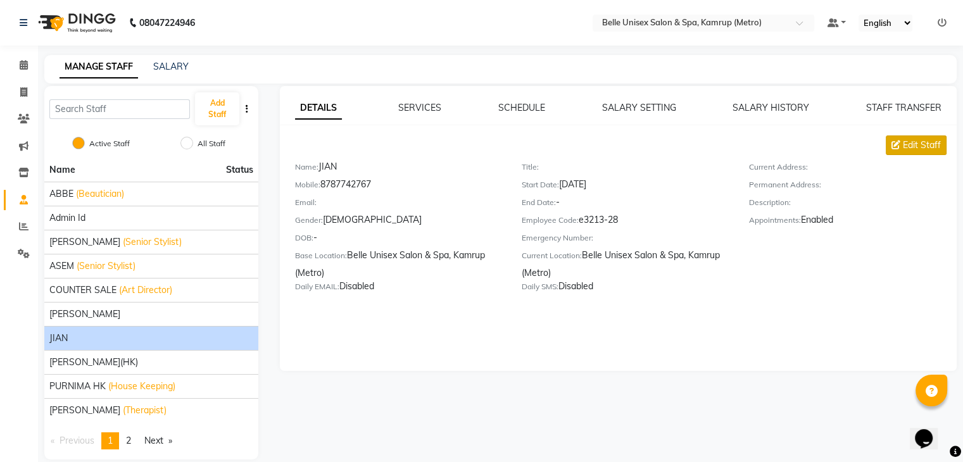
click at [914, 150] on span "Edit Staff" at bounding box center [922, 145] width 38 height 13
select select "[DEMOGRAPHIC_DATA]"
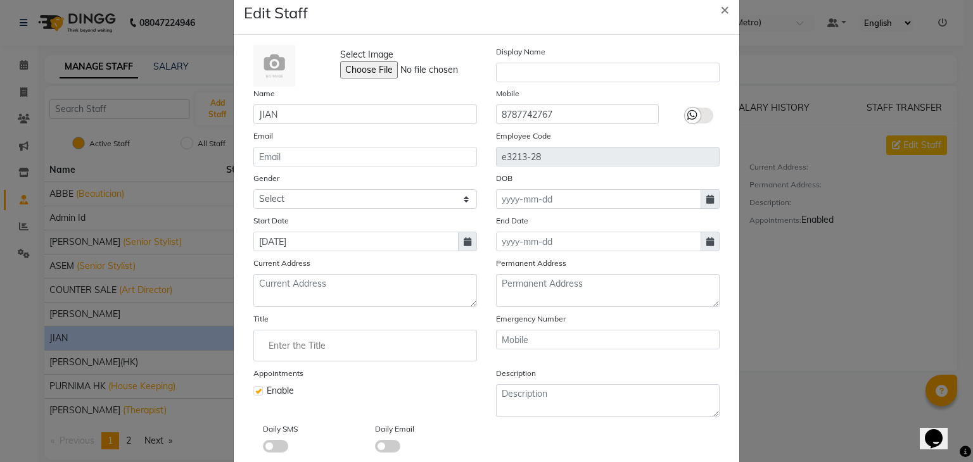
scroll to position [0, 0]
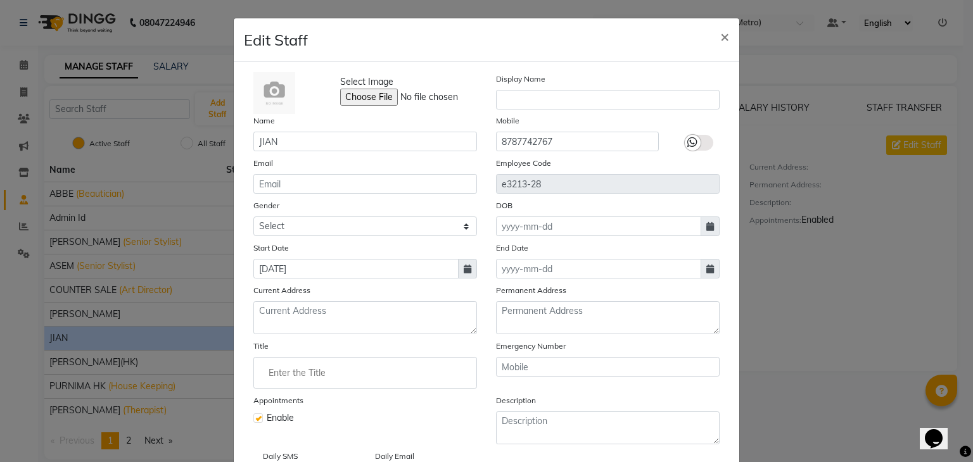
click at [795, 315] on ngb-modal-window "Edit Staff × Select Image Display Name Name [PERSON_NAME] Mobile [PHONE_NUMBER]…" at bounding box center [486, 231] width 973 height 462
click at [724, 36] on span "×" at bounding box center [724, 36] width 9 height 19
select select
checkbox input "false"
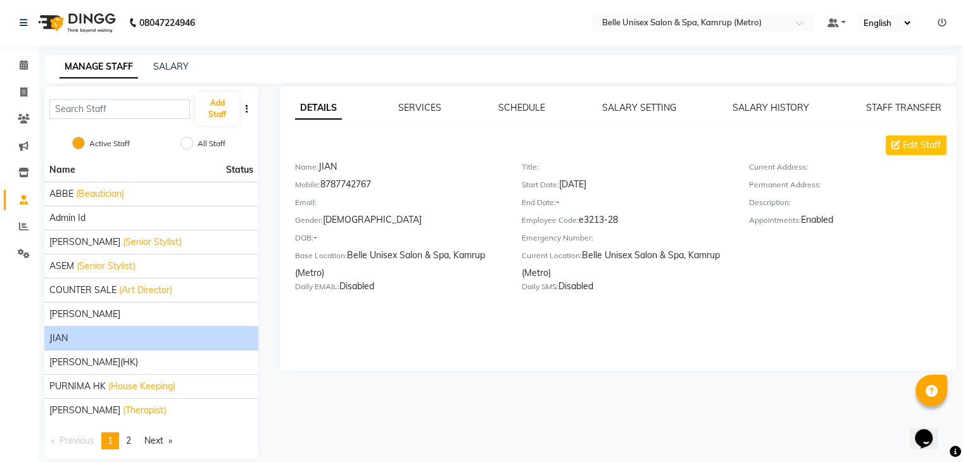
click at [151, 436] on link "Next page" at bounding box center [158, 441] width 41 height 17
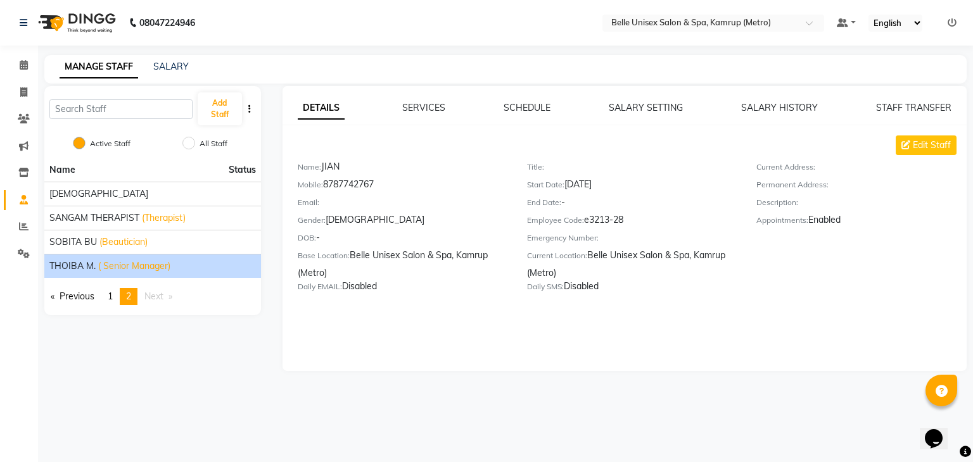
click at [152, 260] on span "( Senior Manager)" at bounding box center [134, 266] width 72 height 13
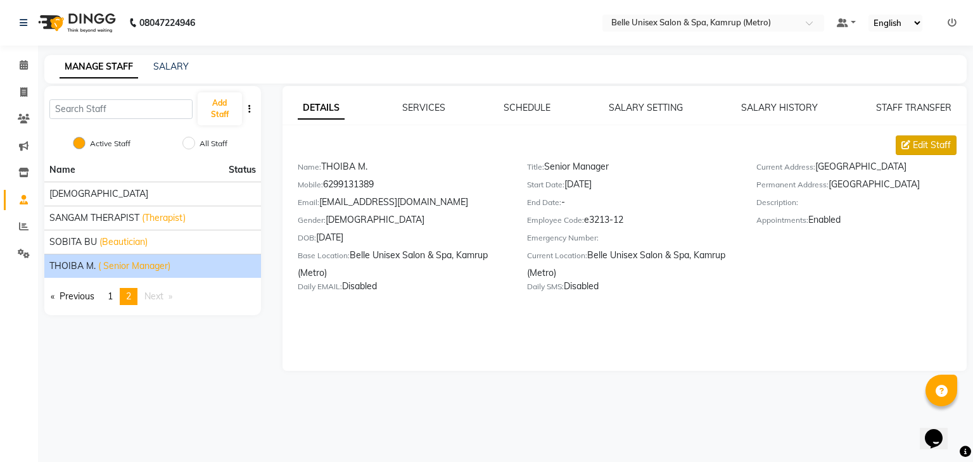
click at [914, 144] on span "Edit Staff" at bounding box center [932, 145] width 38 height 13
select select "[DEMOGRAPHIC_DATA]"
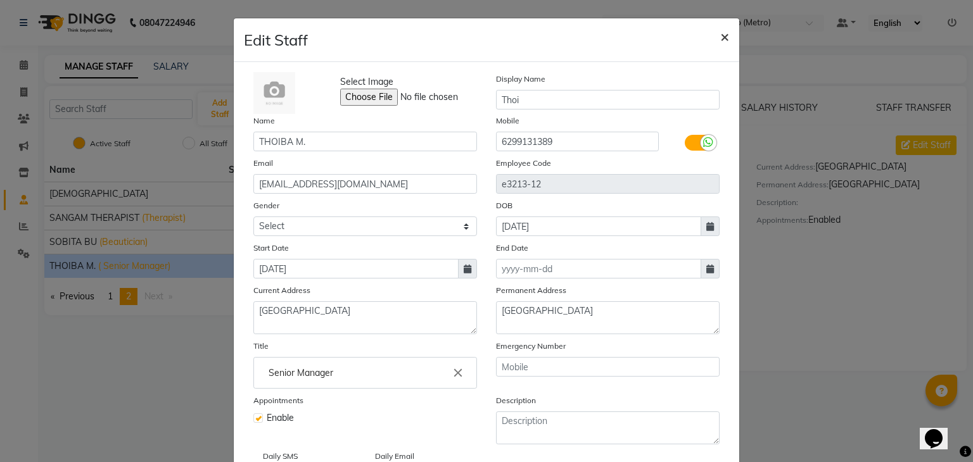
click at [720, 34] on span "×" at bounding box center [724, 36] width 9 height 19
select select
checkbox input "false"
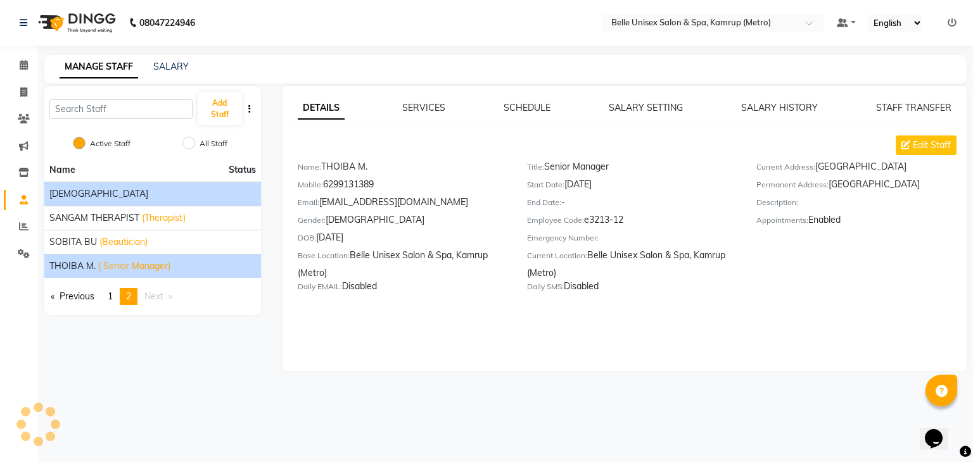
click at [113, 188] on div "[DEMOGRAPHIC_DATA]" at bounding box center [152, 193] width 206 height 13
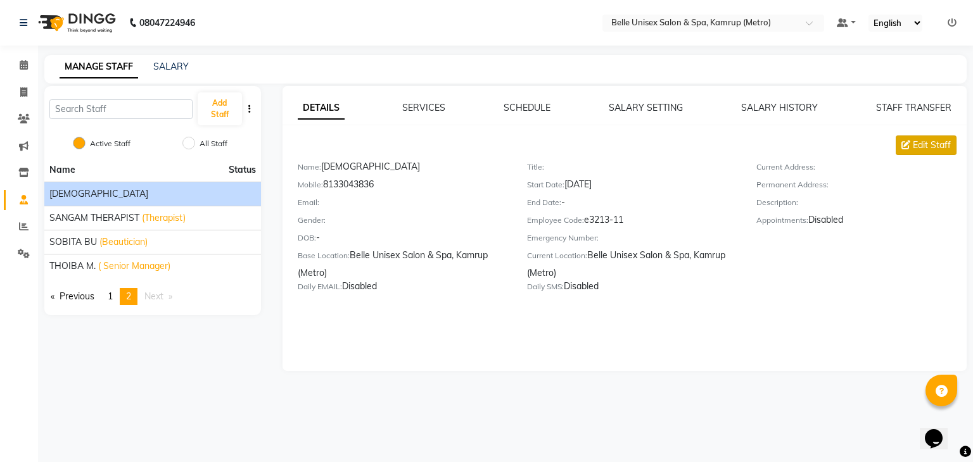
click at [918, 142] on span "Edit Staff" at bounding box center [932, 145] width 38 height 13
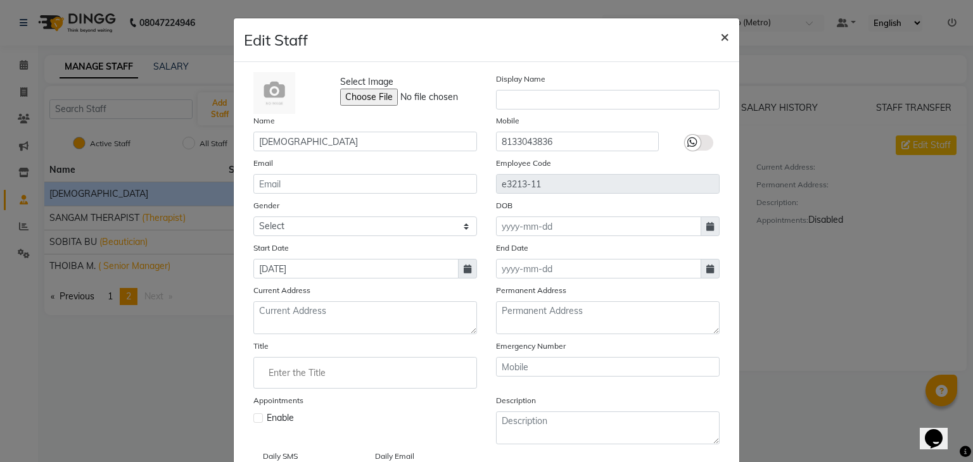
click at [724, 34] on button "×" at bounding box center [724, 35] width 29 height 35
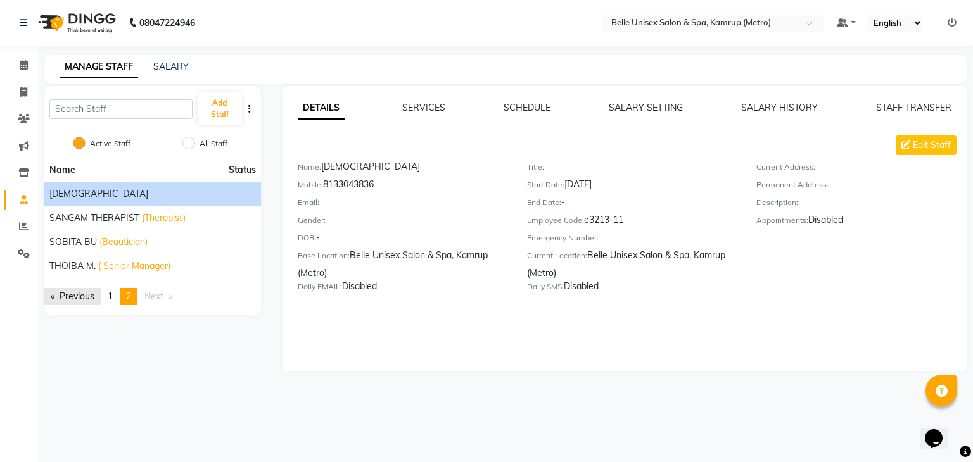
click at [85, 300] on link "Previous page" at bounding box center [72, 296] width 56 height 17
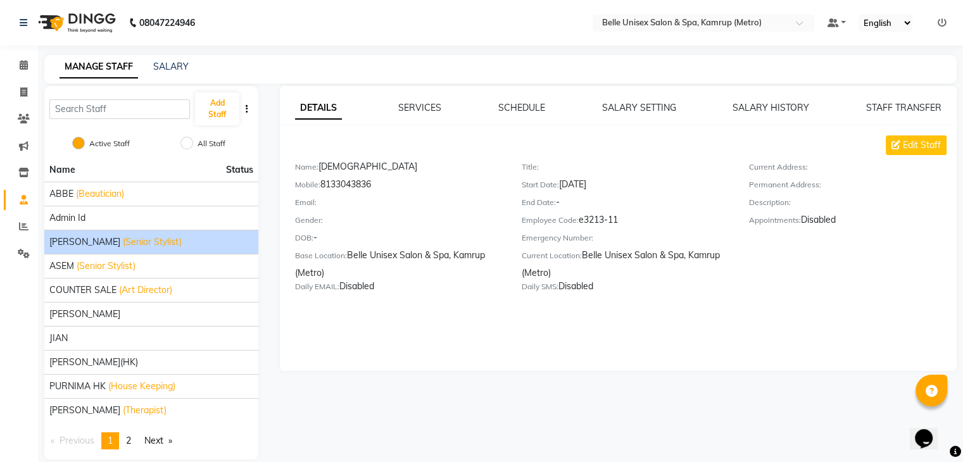
click at [132, 247] on span "(Senior Stylist)" at bounding box center [152, 242] width 59 height 13
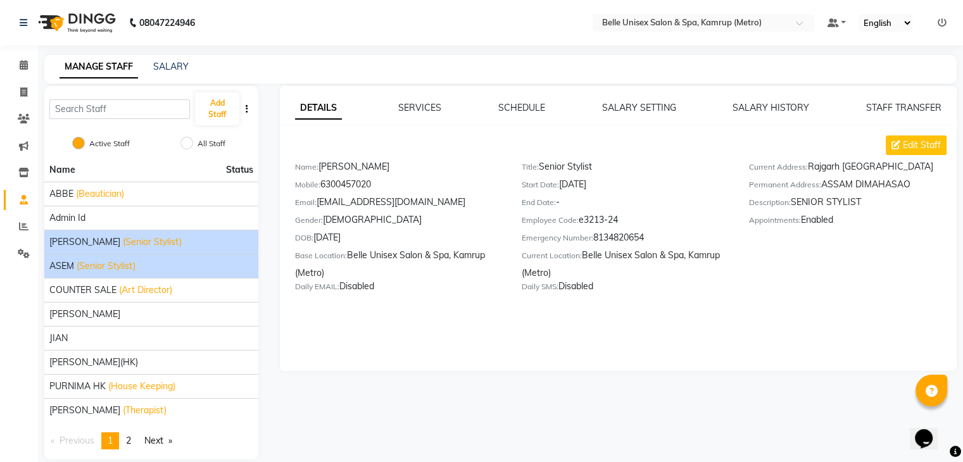
click at [168, 272] on div "ASEM (Senior Stylist)" at bounding box center [151, 266] width 204 height 13
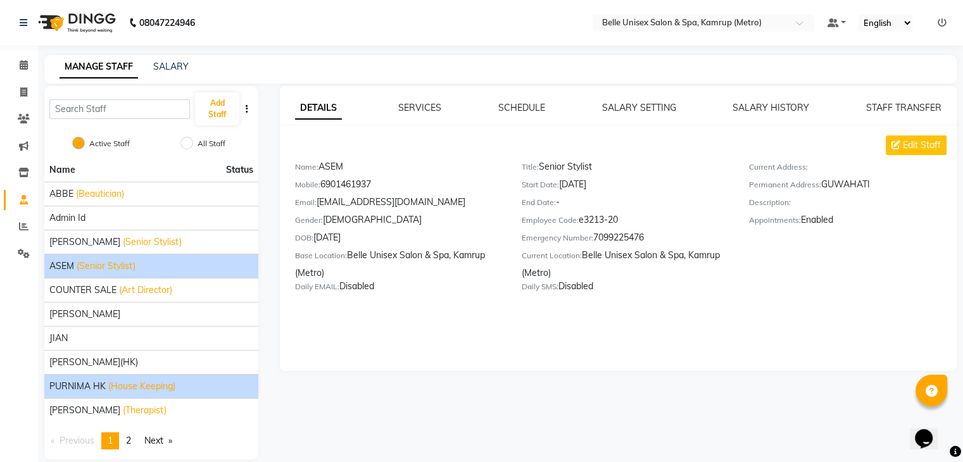
click at [123, 393] on li "PURNIMA HK (House Keeping)" at bounding box center [151, 386] width 214 height 24
click at [185, 386] on div "PURNIMA HK (House Keeping)" at bounding box center [151, 386] width 204 height 13
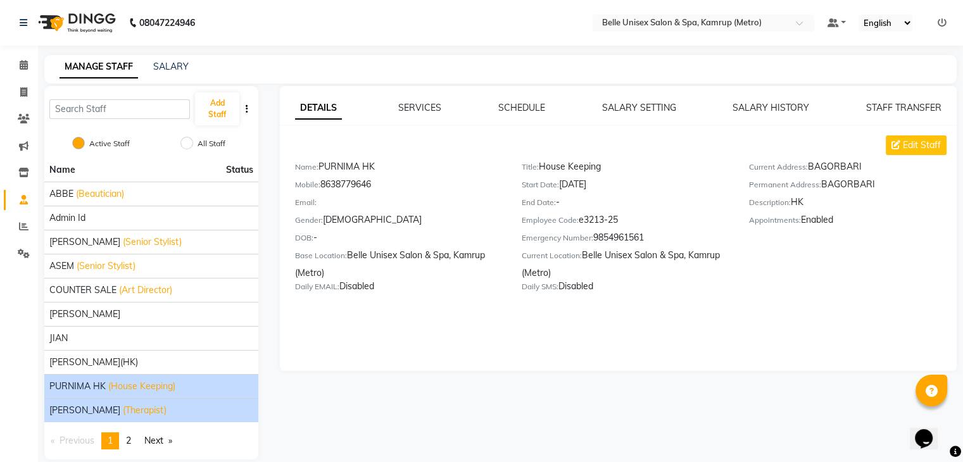
click at [146, 408] on span "(Therapist)" at bounding box center [145, 410] width 44 height 13
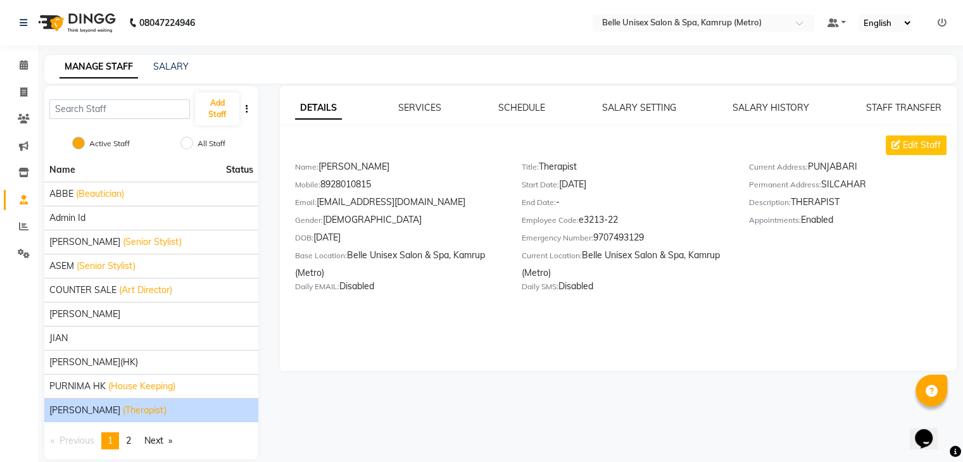
click at [146, 408] on span "(Therapist)" at bounding box center [145, 410] width 44 height 13
click at [168, 443] on link "Next page" at bounding box center [158, 441] width 41 height 17
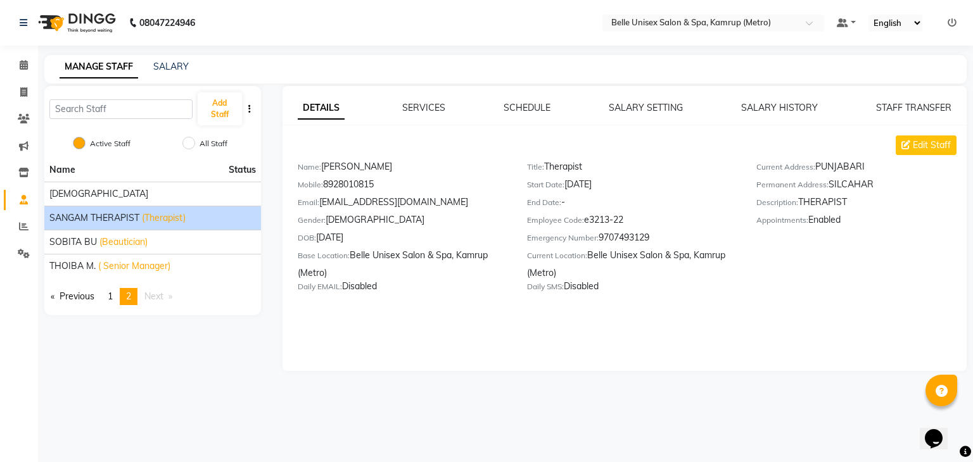
click at [144, 212] on span "(Therapist)" at bounding box center [164, 218] width 44 height 13
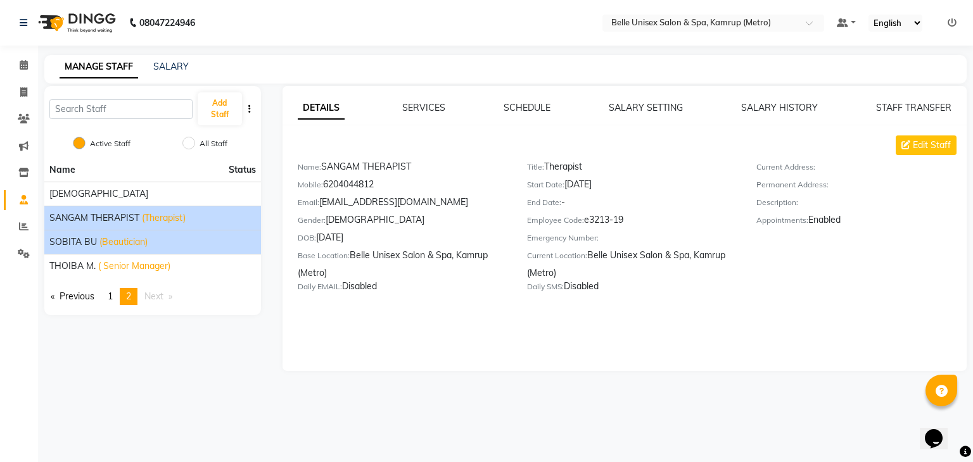
click at [129, 243] on span "(Beautician)" at bounding box center [123, 242] width 48 height 13
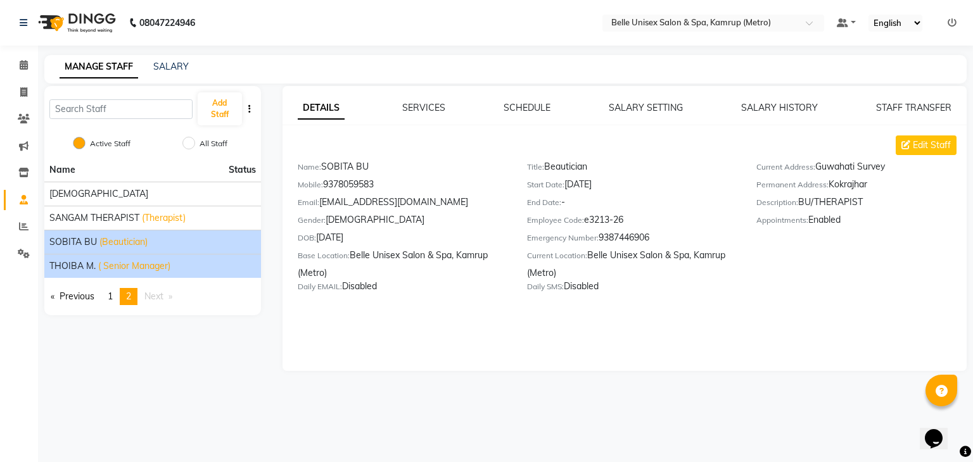
click at [166, 257] on li "THOIBA M. ( Senior Manager)" at bounding box center [152, 266] width 217 height 24
click at [170, 273] on li "THOIBA M. ( Senior Manager)" at bounding box center [152, 266] width 217 height 24
click at [168, 263] on span "( Senior Manager)" at bounding box center [134, 266] width 72 height 13
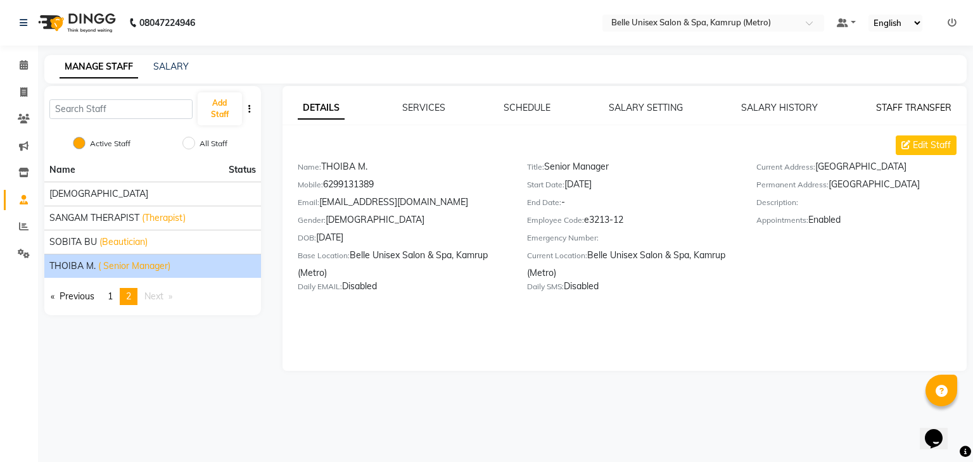
click at [929, 107] on link "STAFF TRANSFER" at bounding box center [913, 107] width 75 height 11
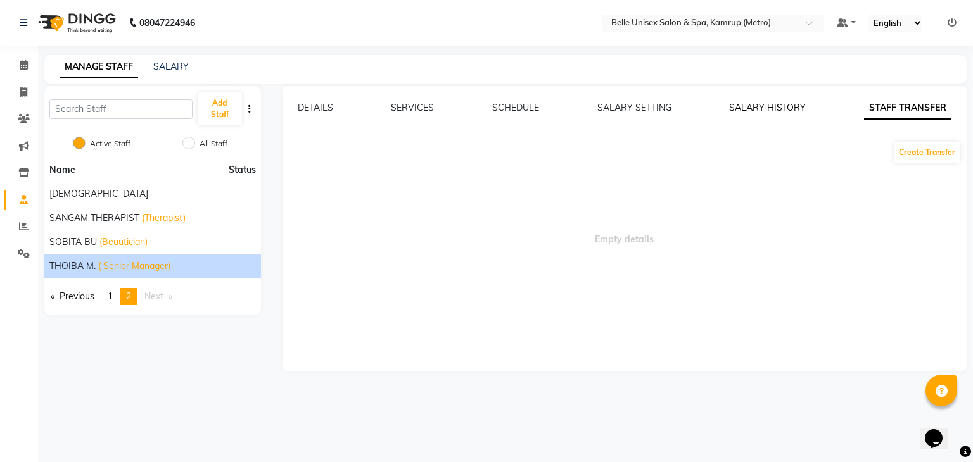
click at [763, 109] on link "SALARY HISTORY" at bounding box center [767, 107] width 77 height 11
click at [645, 113] on div "SALARY SETTING" at bounding box center [635, 107] width 74 height 13
click at [642, 107] on link "SALARY SETTING" at bounding box center [635, 107] width 74 height 11
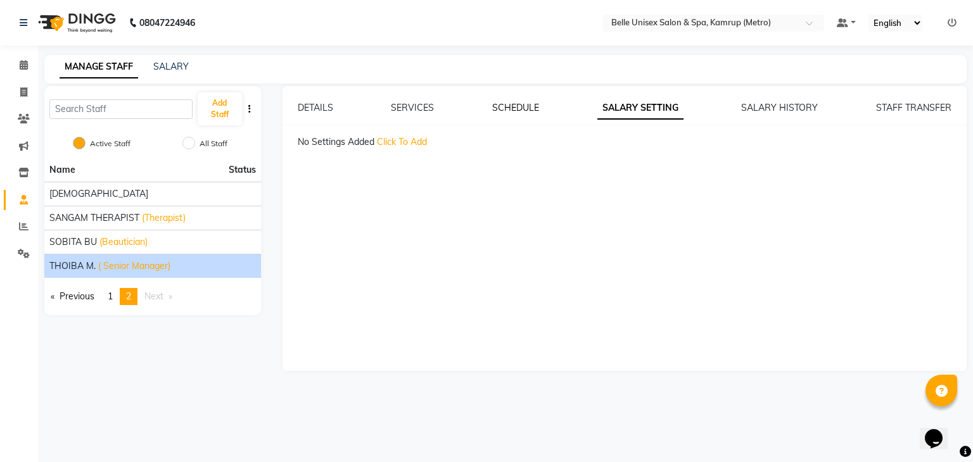
click at [511, 107] on link "SCHEDULE" at bounding box center [515, 107] width 47 height 11
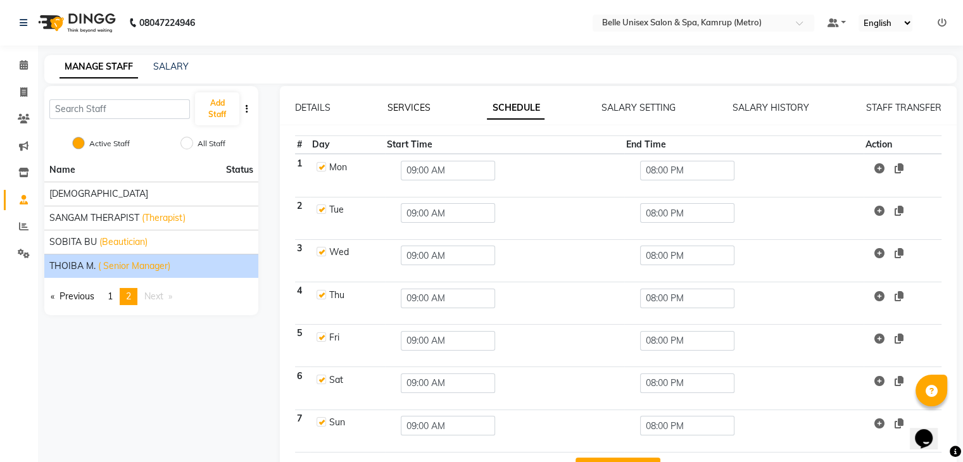
click at [427, 103] on link "SERVICES" at bounding box center [409, 107] width 43 height 11
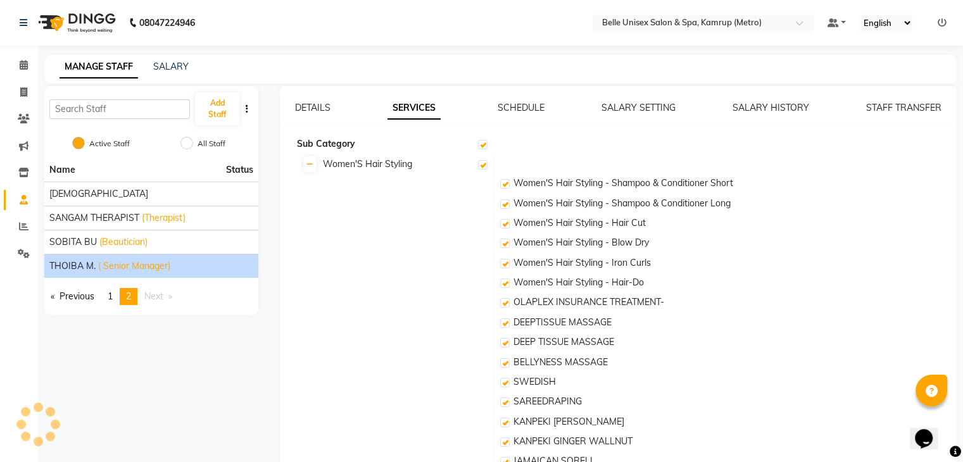
checkbox input "true"
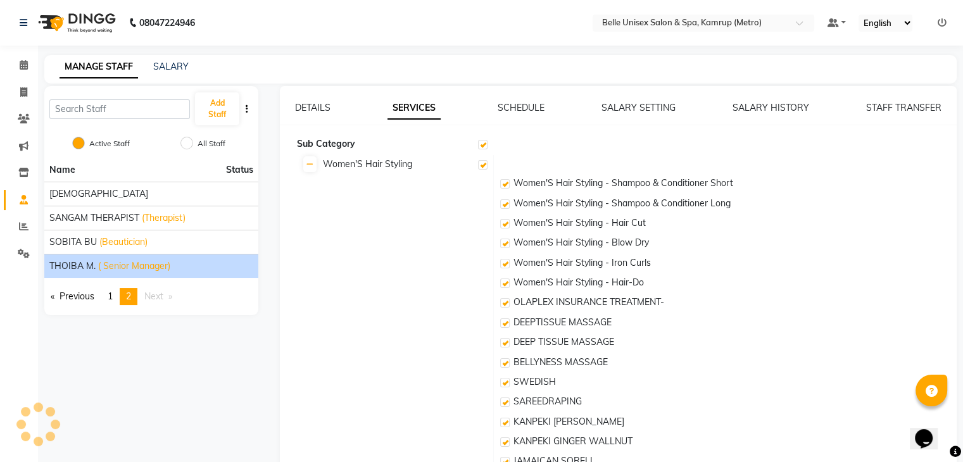
checkbox input "true"
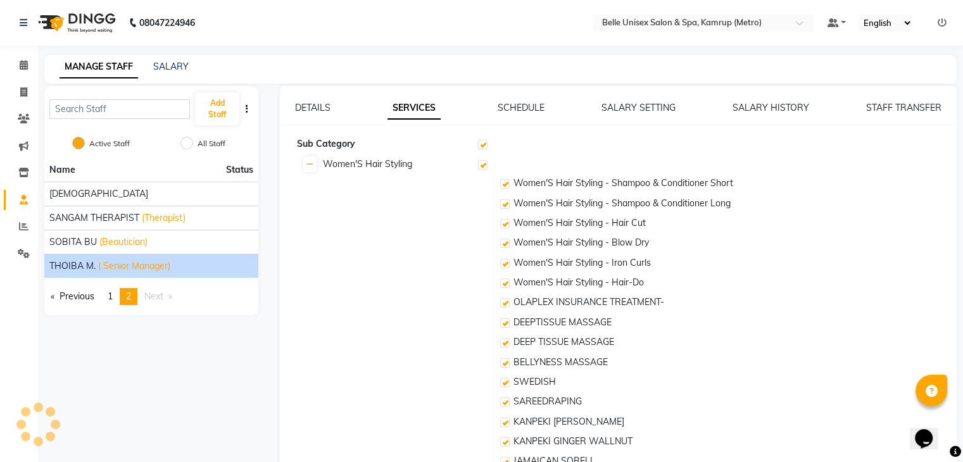
checkbox input "true"
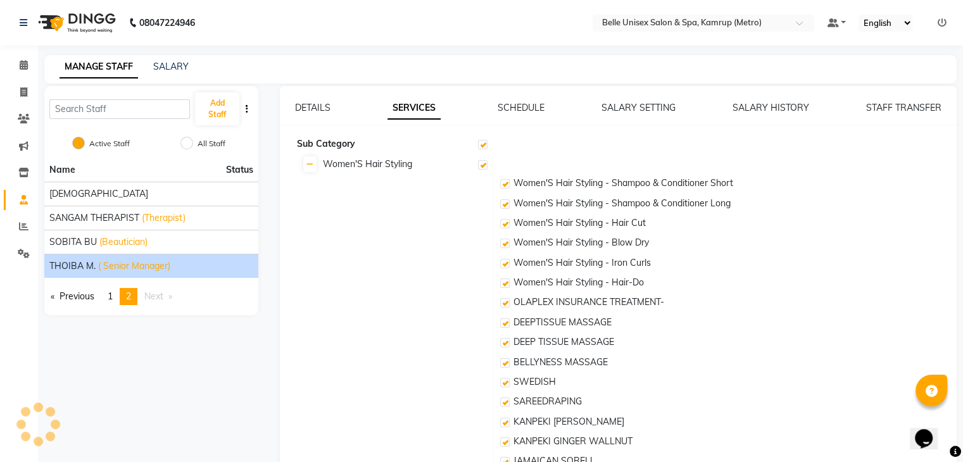
checkbox input "true"
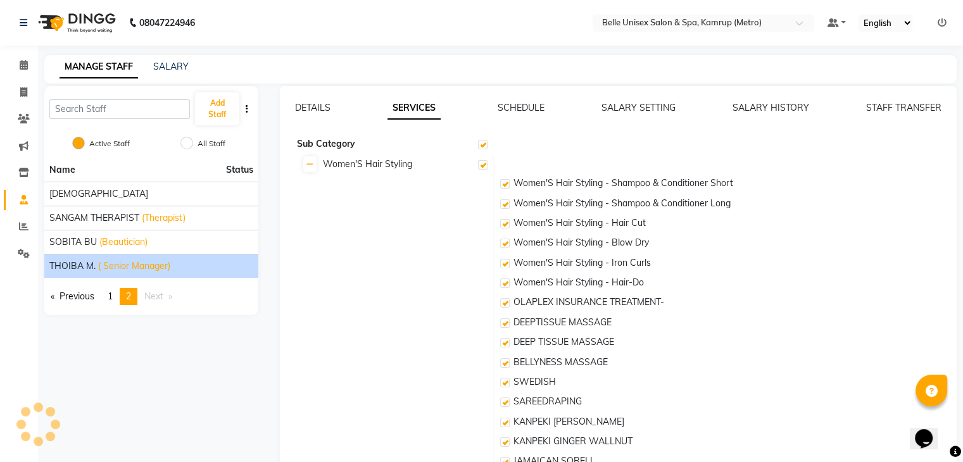
checkbox input "true"
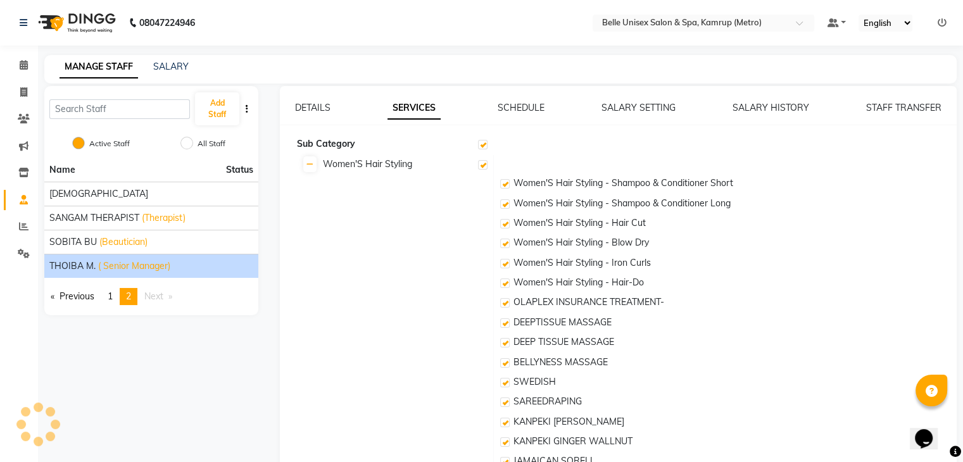
checkbox input "true"
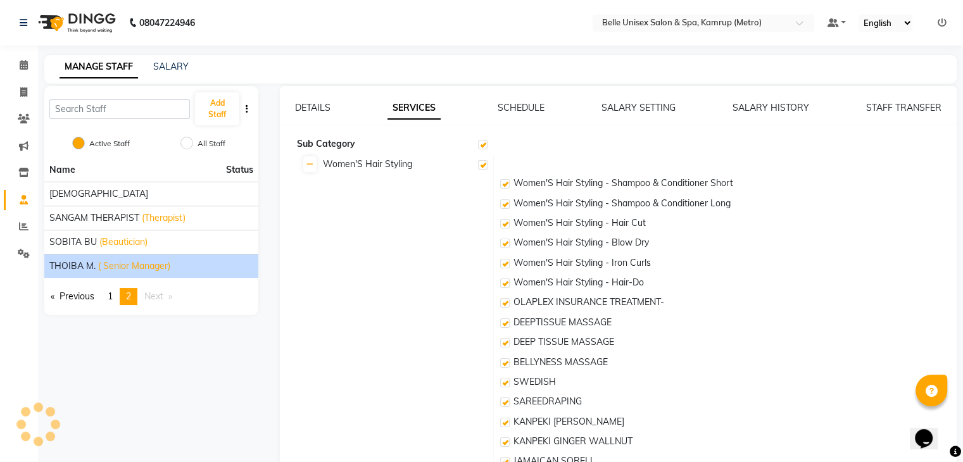
checkbox input "true"
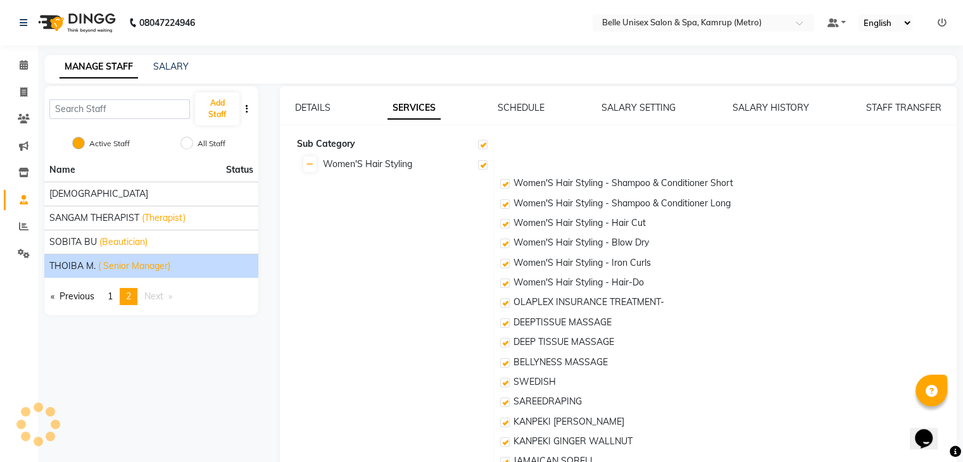
checkbox input "true"
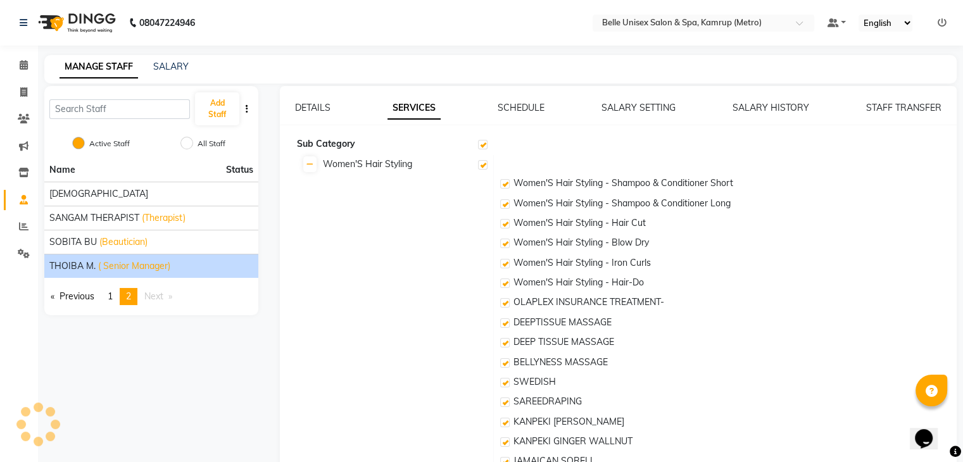
checkbox input "true"
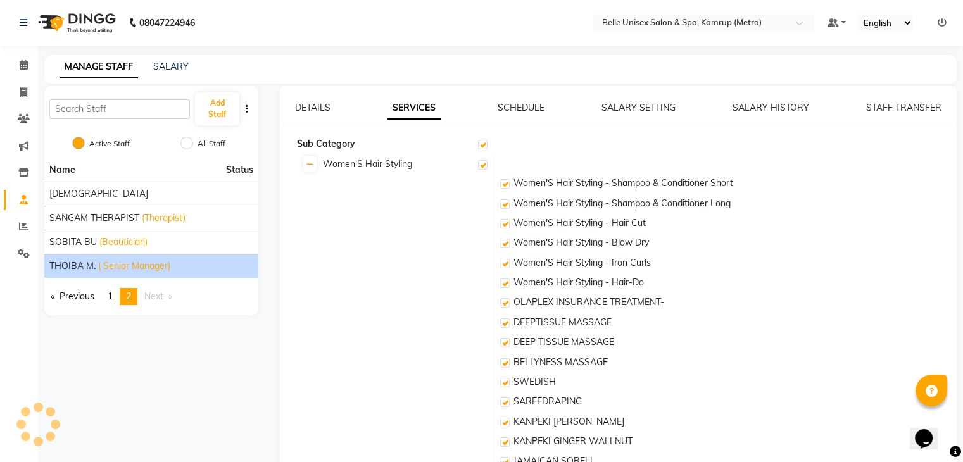
checkbox input "true"
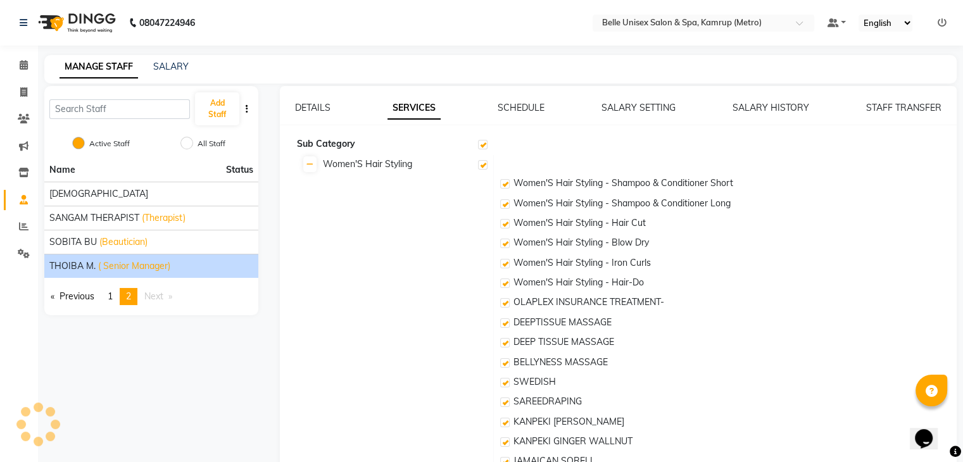
checkbox input "true"
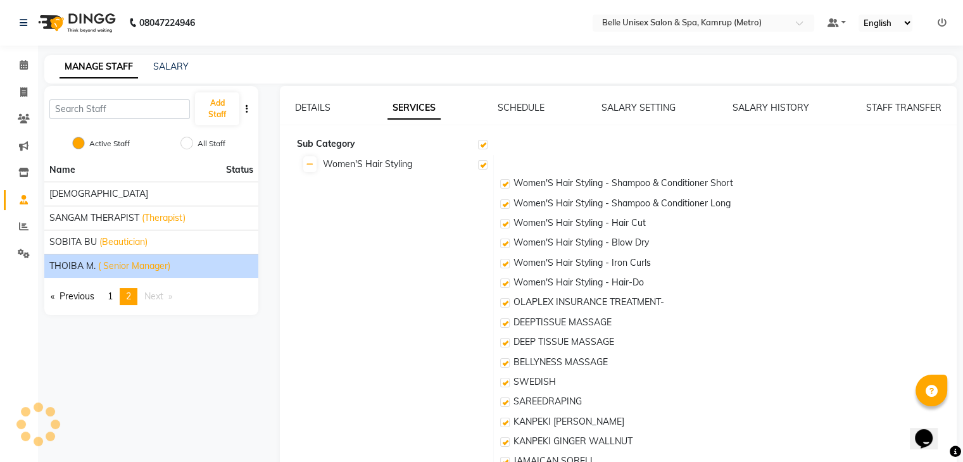
checkbox input "true"
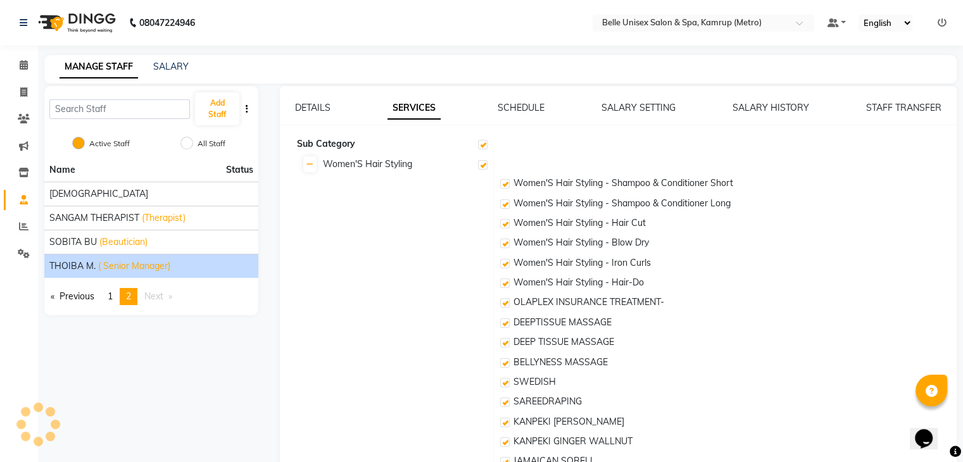
checkbox input "true"
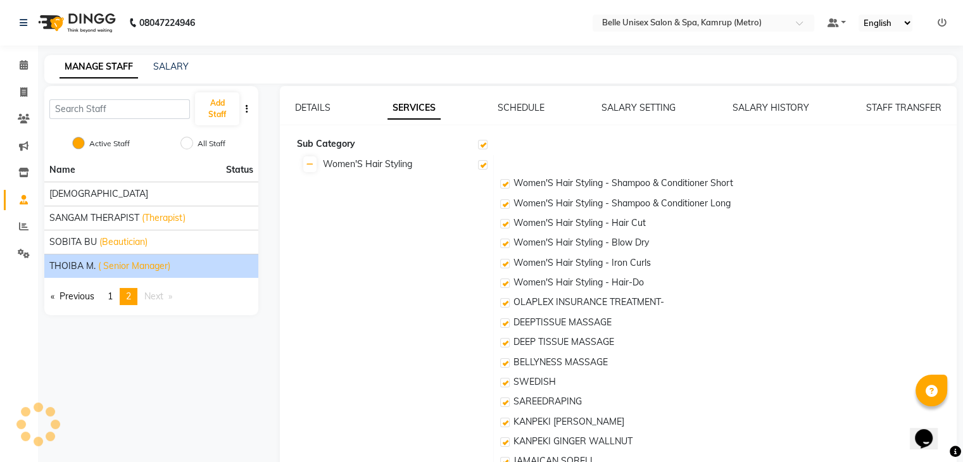
checkbox input "true"
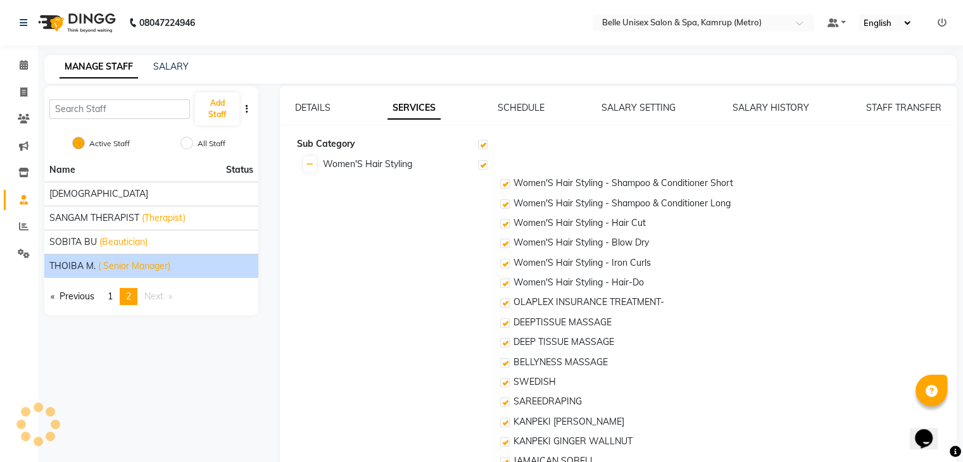
checkbox input "true"
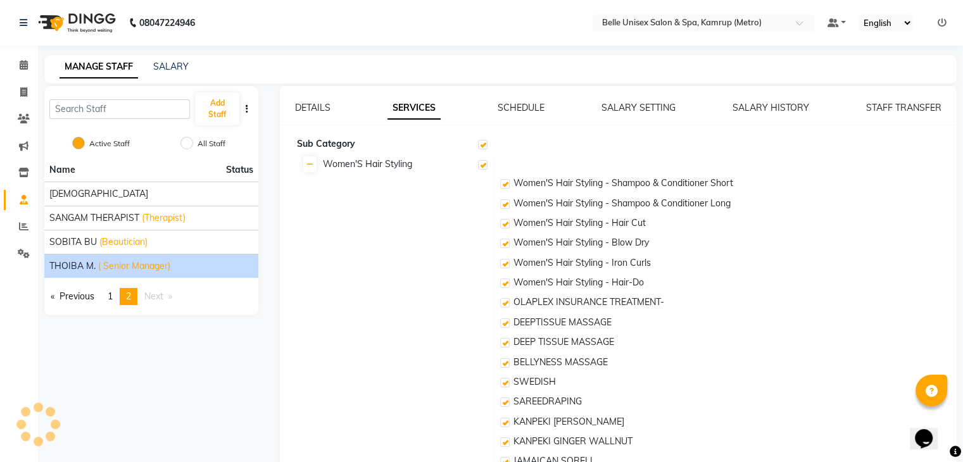
checkbox input "true"
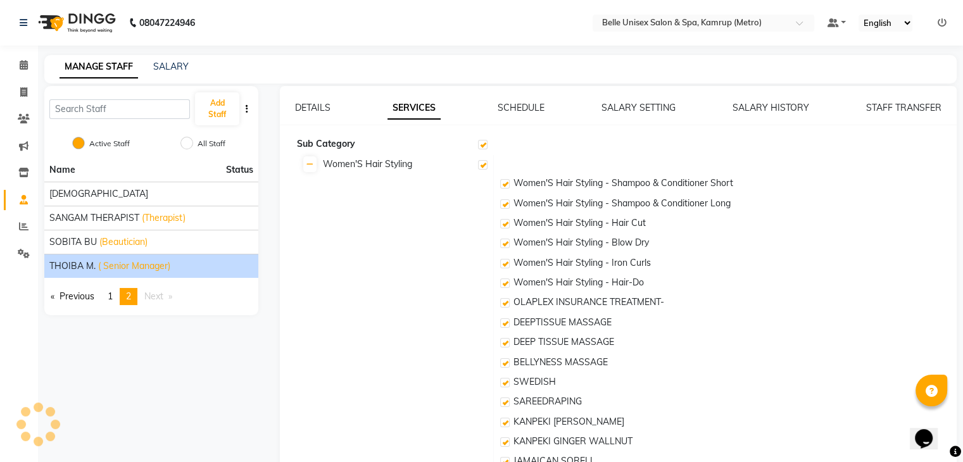
checkbox input "true"
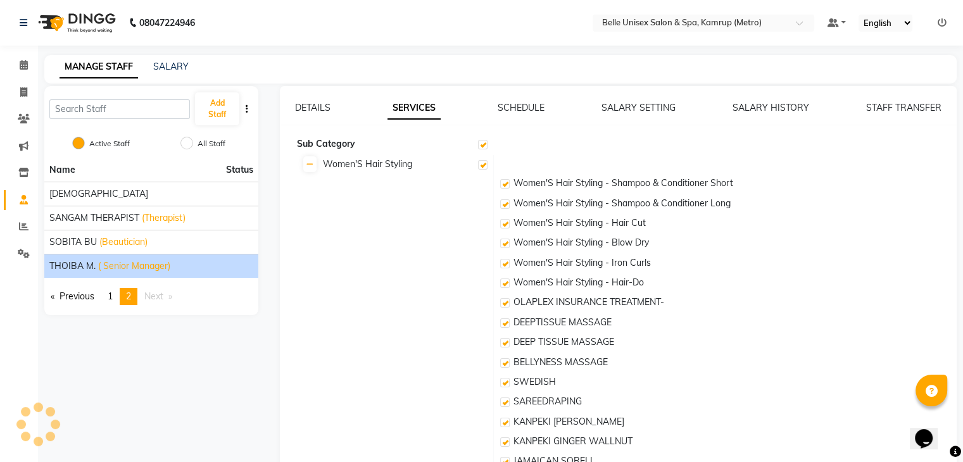
checkbox input "true"
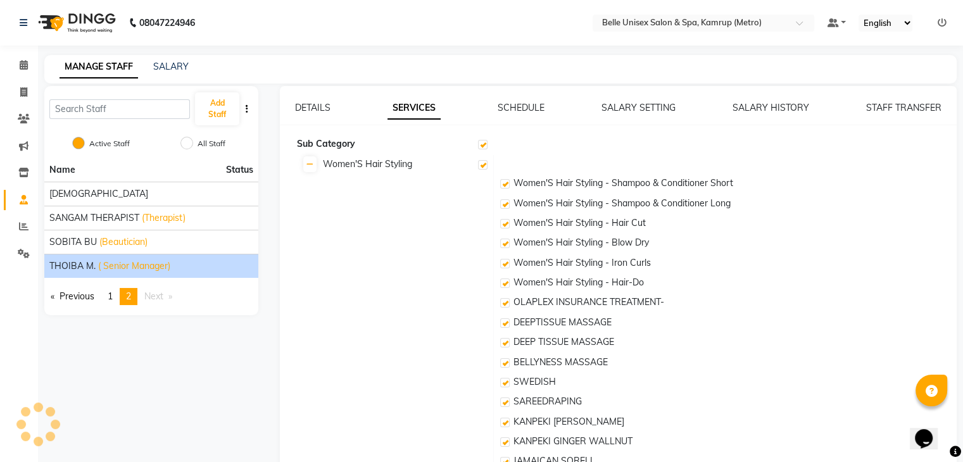
checkbox input "true"
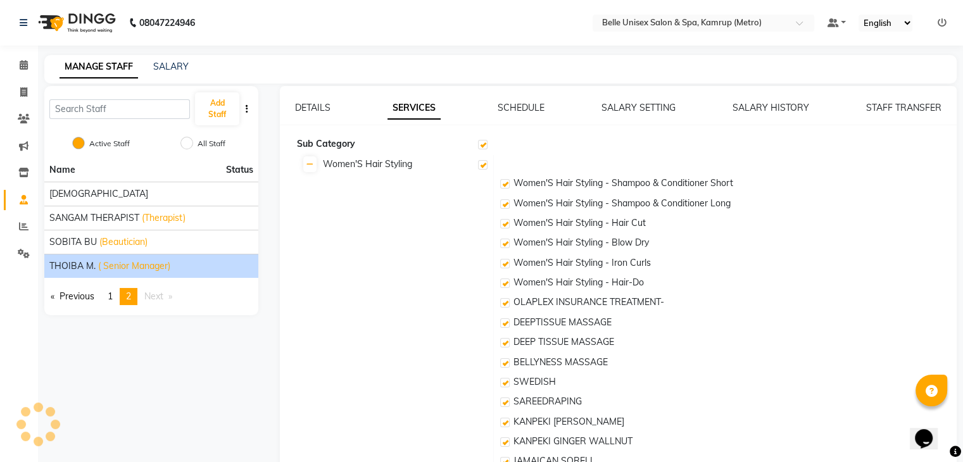
checkbox input "true"
click at [318, 111] on link "DETAILS" at bounding box center [312, 107] width 35 height 11
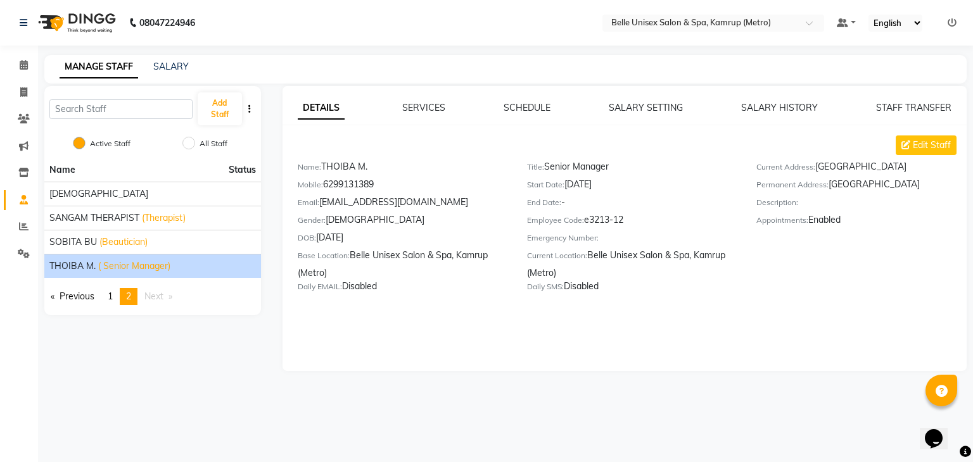
click at [184, 420] on div "08047224946 Select Location × Belle Unisex Salon & Spa, Kamrup (Metro) Default …" at bounding box center [486, 231] width 973 height 462
click at [168, 65] on link "SALARY" at bounding box center [170, 66] width 35 height 11
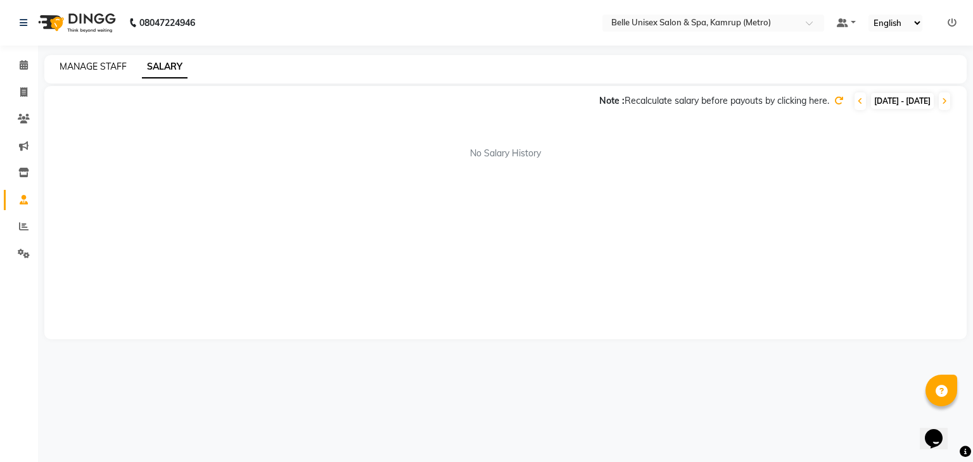
click at [81, 70] on link "MANAGE STAFF" at bounding box center [93, 66] width 67 height 11
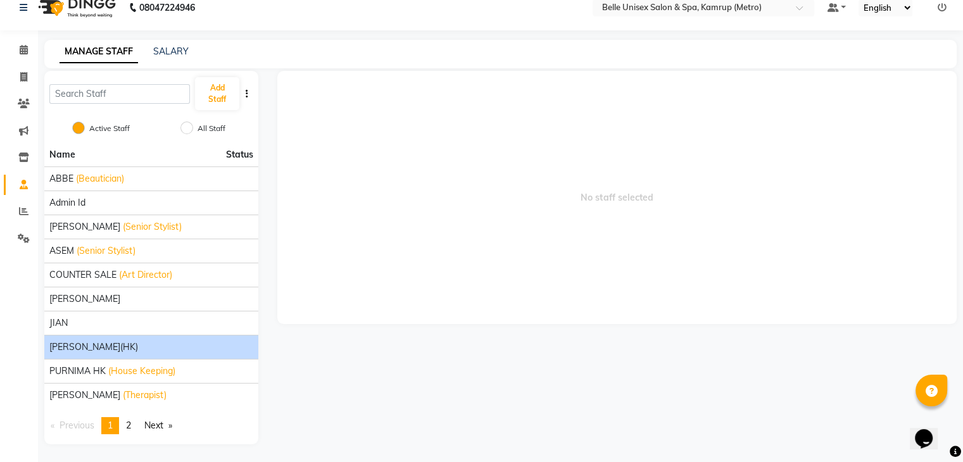
scroll to position [15, 0]
click at [160, 423] on link "Next page" at bounding box center [158, 425] width 41 height 17
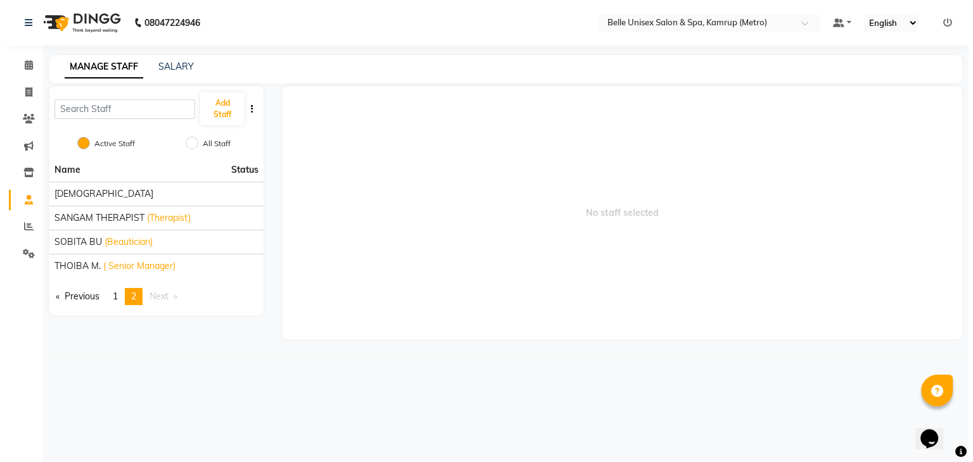
scroll to position [0, 0]
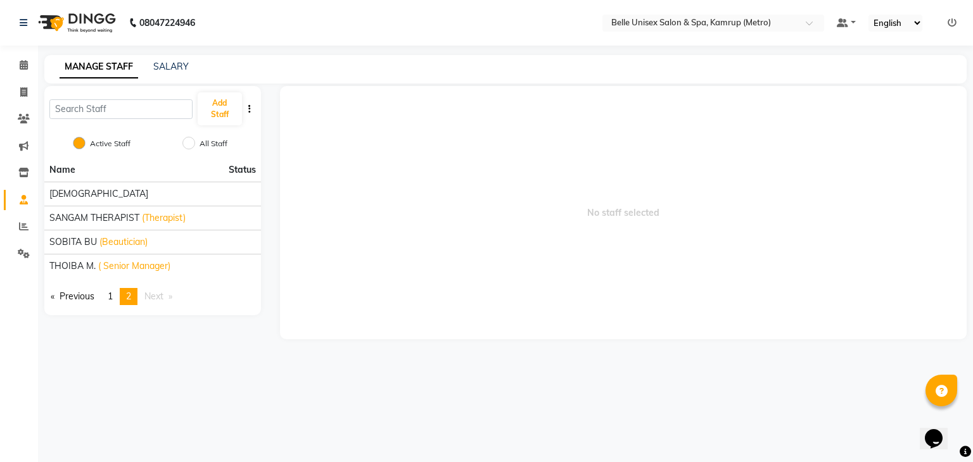
drag, startPoint x: 119, startPoint y: 267, endPoint x: 149, endPoint y: 357, distance: 94.9
click at [149, 357] on main "MANAGE STAFF SALARY Add Staff Active Staff All Staff Name Status [PERSON_NAME] …" at bounding box center [505, 206] width 935 height 303
click at [22, 94] on icon at bounding box center [23, 91] width 7 height 9
select select "service"
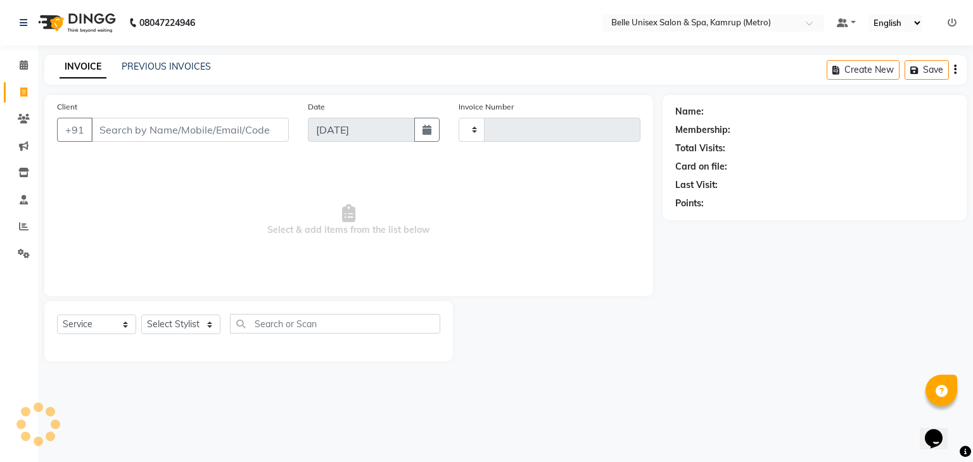
type input "1094"
select select "7291"
